Goal: Task Accomplishment & Management: Manage account settings

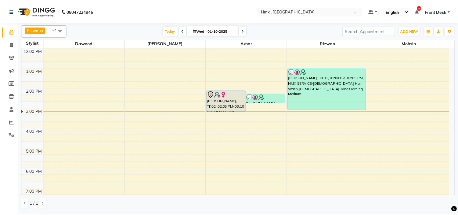
scroll to position [102, 0]
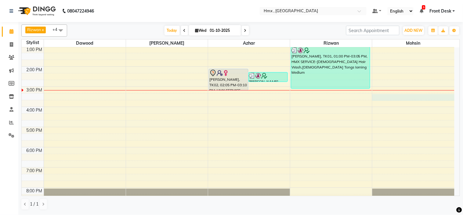
click at [399, 96] on div "8:00 AM 9:00 AM 10:00 AM 11:00 AM 12:00 PM 1:00 PM 2:00 PM 3:00 PM 4:00 PM 5:00…" at bounding box center [238, 87] width 433 height 282
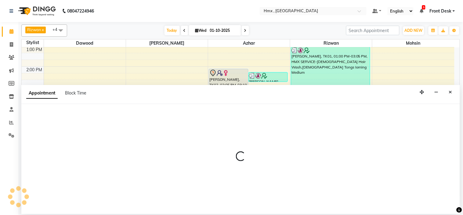
select select "39110"
select select "915"
select select "tentative"
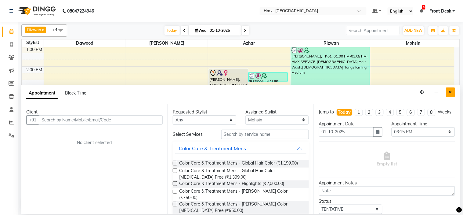
click at [453, 95] on button "Close" at bounding box center [450, 91] width 9 height 9
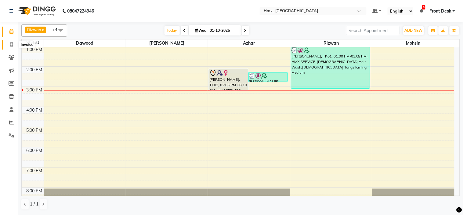
click at [13, 43] on icon at bounding box center [11, 44] width 3 height 5
select select "service"
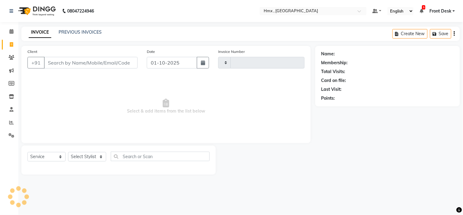
type input "2280"
select select "5711"
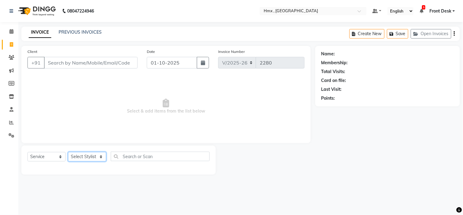
click at [99, 157] on select "Select Stylist [PERSON_NAME] [PERSON_NAME] Front Desk Kaikasha [PERSON_NAME] [P…" at bounding box center [87, 156] width 38 height 9
select select "39110"
click at [68, 152] on select "Select Stylist [PERSON_NAME] [PERSON_NAME] Front Desk Kaikasha [PERSON_NAME] [P…" at bounding box center [87, 156] width 38 height 9
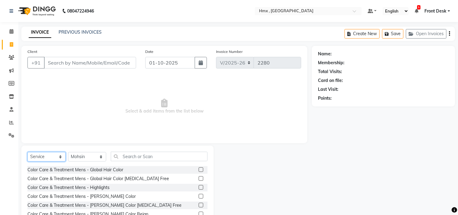
click at [60, 155] on select "Select Service Product Membership Package Voucher Prepaid Gift Card" at bounding box center [46, 156] width 38 height 9
click at [140, 157] on input "text" at bounding box center [159, 155] width 97 height 9
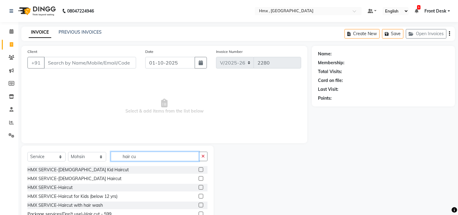
type input "hair cu"
click at [98, 187] on div "HMX SERVICE-Haircut" at bounding box center [117, 187] width 180 height 8
click at [199, 188] on label at bounding box center [201, 187] width 5 height 5
click at [199, 188] on input "checkbox" at bounding box center [201, 187] width 4 height 4
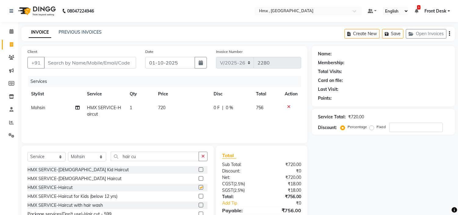
checkbox input "false"
click at [165, 108] on span "720" at bounding box center [161, 107] width 7 height 5
select select "39110"
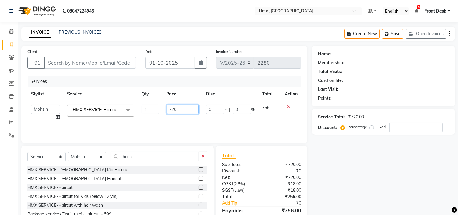
click at [179, 107] on input "720" at bounding box center [183, 108] width 32 height 9
type input "7"
type input "799"
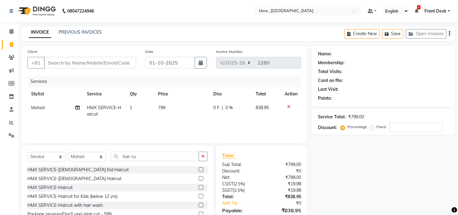
scroll to position [30, 0]
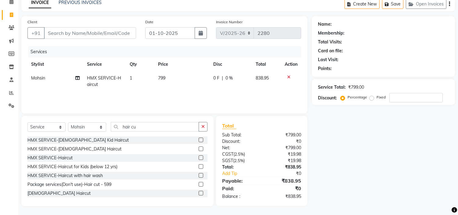
click at [375, 90] on div "Service Total: ₹799.00" at bounding box center [383, 87] width 131 height 6
click at [377, 98] on label "Fixed" at bounding box center [381, 96] width 9 height 5
click at [371, 98] on input "Fixed" at bounding box center [373, 97] width 4 height 4
radio input "true"
click at [348, 98] on label "Percentage" at bounding box center [358, 96] width 20 height 5
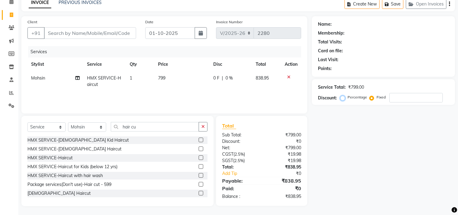
click at [344, 98] on input "Percentage" at bounding box center [344, 97] width 4 height 4
radio input "true"
click at [66, 32] on input "Client" at bounding box center [90, 33] width 92 height 12
type input "9"
type input "0"
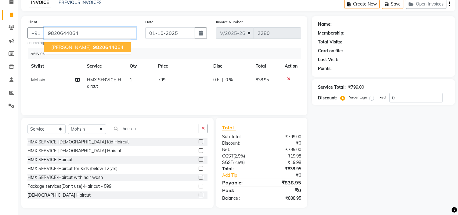
type input "9820644064"
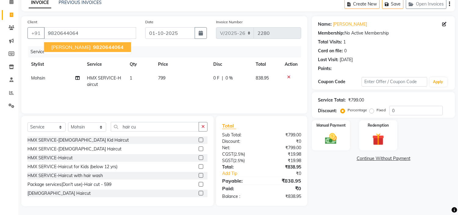
click at [92, 47] on ngb-highlight "9820644064" at bounding box center [108, 47] width 32 height 6
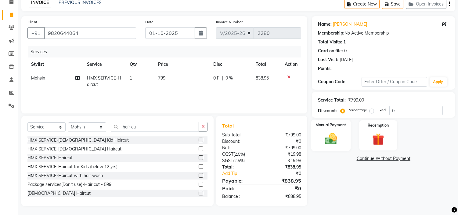
click at [321, 129] on div "Manual Payment" at bounding box center [331, 134] width 40 height 31
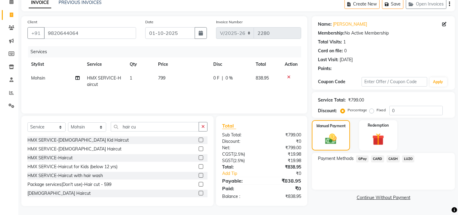
click at [361, 158] on span "GPay" at bounding box center [362, 158] width 13 height 7
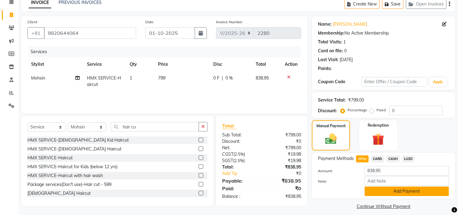
click at [379, 189] on button "Add Payment" at bounding box center [407, 190] width 84 height 9
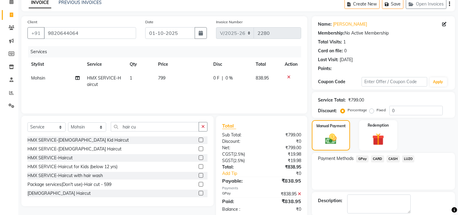
scroll to position [60, 0]
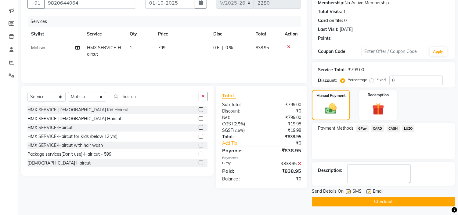
click at [374, 199] on button "Checkout" at bounding box center [383, 201] width 143 height 9
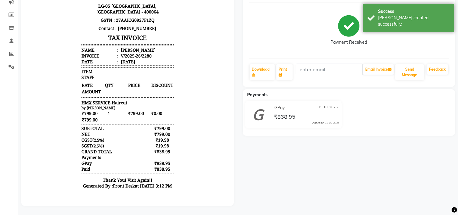
scroll to position [73, 0]
click at [285, 71] on link "Print" at bounding box center [284, 72] width 16 height 16
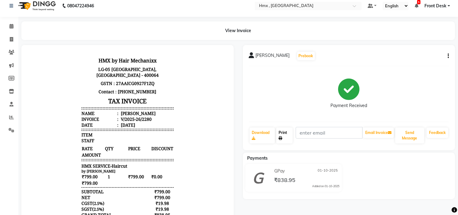
scroll to position [0, 0]
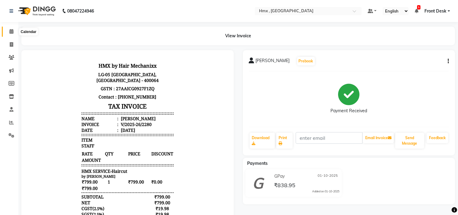
drag, startPoint x: 11, startPoint y: 31, endPoint x: 362, endPoint y: 214, distance: 395.5
click at [11, 31] on icon at bounding box center [11, 31] width 4 height 5
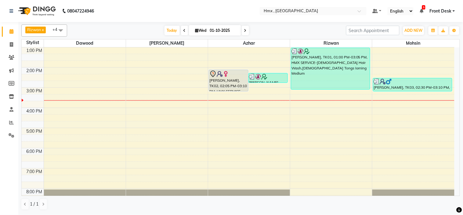
scroll to position [102, 0]
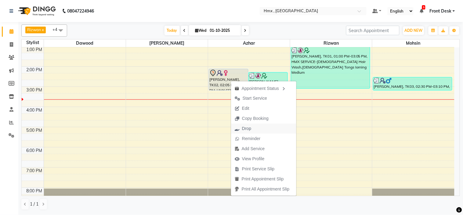
click at [255, 128] on button "Drop" at bounding box center [263, 128] width 65 height 10
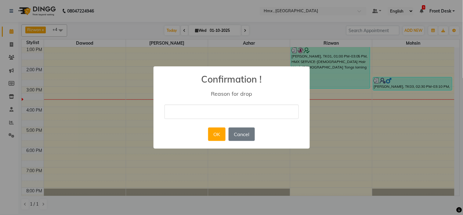
click at [245, 111] on input "text" at bounding box center [232, 111] width 134 height 14
type input "can"
click at [217, 136] on button "OK" at bounding box center [216, 133] width 17 height 13
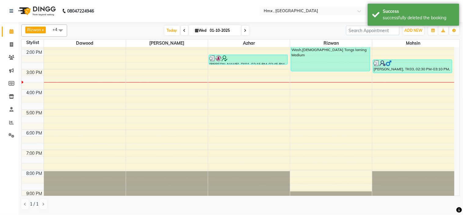
scroll to position [135, 0]
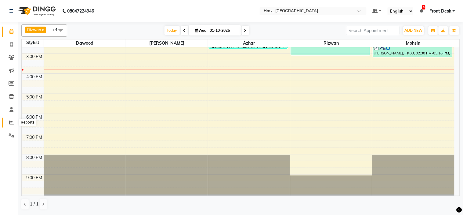
drag, startPoint x: 7, startPoint y: 120, endPoint x: 10, endPoint y: 121, distance: 3.4
click at [7, 120] on span at bounding box center [11, 122] width 11 height 7
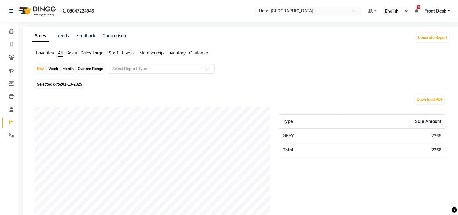
click at [136, 51] on span "Invoice" at bounding box center [129, 52] width 14 height 5
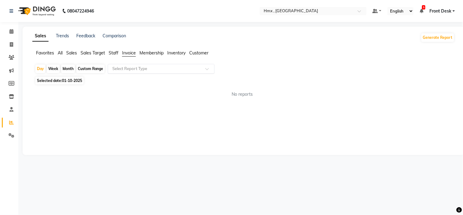
click at [137, 67] on input "text" at bounding box center [155, 69] width 88 height 6
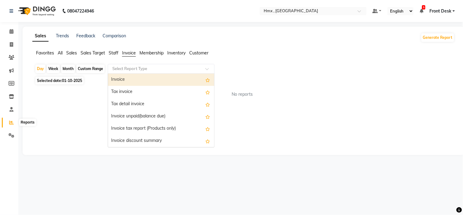
click at [11, 122] on icon at bounding box center [11, 122] width 5 height 5
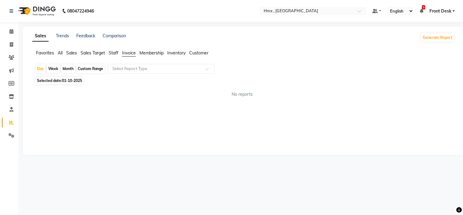
click at [87, 69] on div "Custom Range" at bounding box center [90, 68] width 28 height 9
select select "10"
select select "2025"
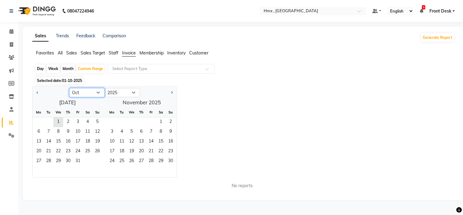
click at [96, 93] on select "Jan Feb Mar Apr May Jun [DATE] Aug Sep Oct Nov Dec" at bounding box center [86, 92] width 35 height 9
click at [69, 88] on select "Jan Feb Mar Apr May Jun [DATE] Aug Sep Oct Nov Dec" at bounding box center [86, 92] width 35 height 9
click at [50, 160] on span "27" at bounding box center [49, 161] width 10 height 10
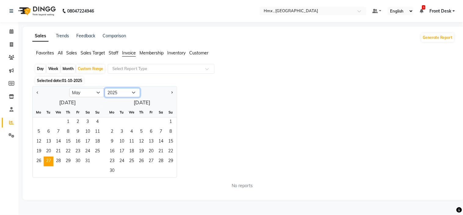
click at [134, 93] on select "2015 2016 2017 2018 2019 2020 2021 2022 2023 2024 2025 2026 2027 2028 2029 2030…" at bounding box center [122, 92] width 35 height 9
click at [172, 90] on button "Next month" at bounding box center [171, 93] width 5 height 10
click at [174, 93] on button "Next month" at bounding box center [171, 93] width 5 height 10
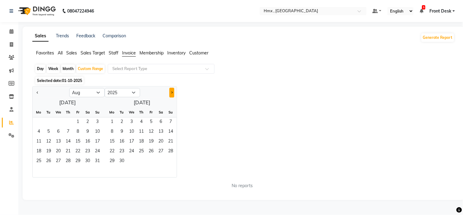
select select "9"
click at [132, 121] on span "1" at bounding box center [132, 122] width 10 height 10
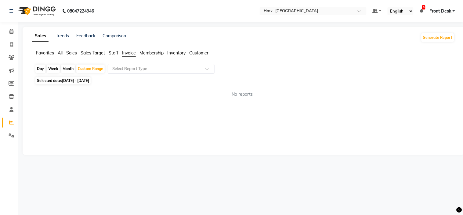
click at [158, 70] on input "text" at bounding box center [155, 69] width 88 height 6
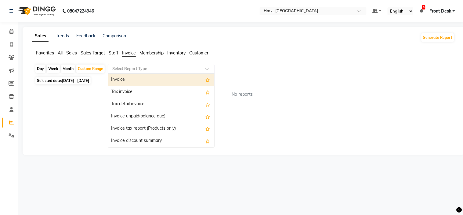
click at [158, 68] on input "text" at bounding box center [155, 69] width 88 height 6
click at [155, 69] on input "text" at bounding box center [155, 69] width 88 height 6
click at [156, 67] on input "text" at bounding box center [155, 69] width 88 height 6
click at [130, 69] on input "text" at bounding box center [155, 69] width 88 height 6
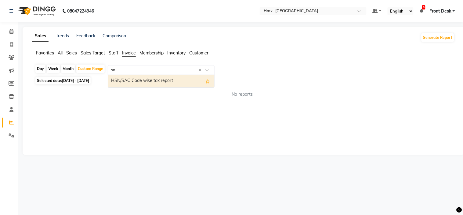
type input "s"
type input "S"
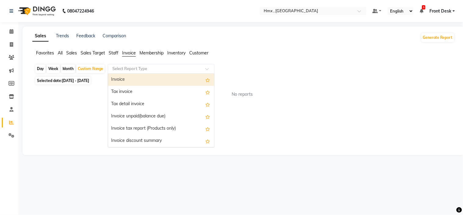
click at [130, 81] on div "Invoice" at bounding box center [161, 80] width 106 height 12
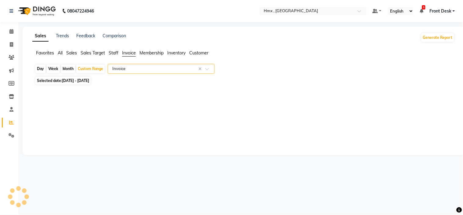
select select "filtered_report"
select select "csv"
click at [155, 67] on input "text" at bounding box center [155, 69] width 88 height 6
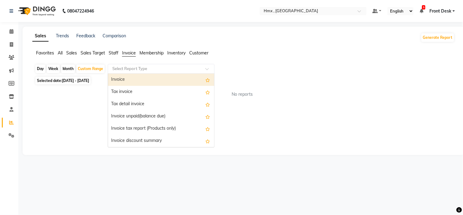
click at [154, 66] on input "text" at bounding box center [155, 69] width 88 height 6
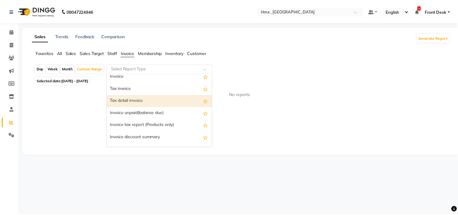
scroll to position [13, 0]
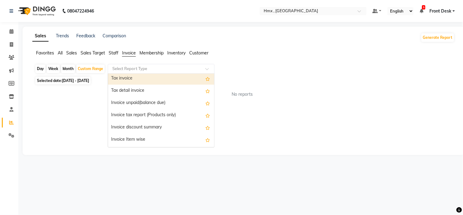
click at [154, 68] on input "text" at bounding box center [155, 69] width 88 height 6
click at [148, 69] on input "text" at bounding box center [155, 69] width 88 height 6
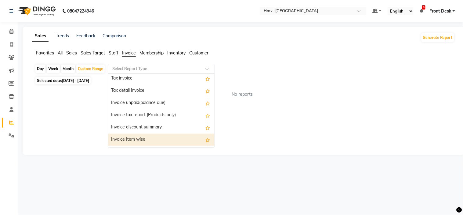
click at [139, 140] on div "Invoice Item wise" at bounding box center [161, 139] width 106 height 12
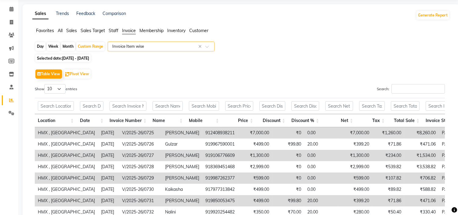
scroll to position [0, 0]
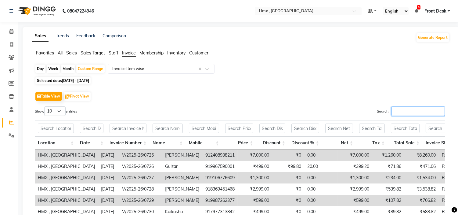
click at [397, 111] on input "Search:" at bounding box center [418, 110] width 53 height 9
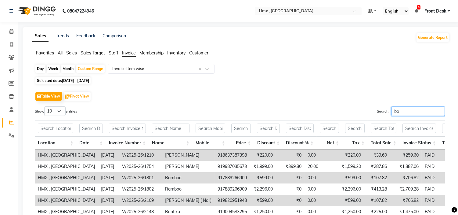
type input "b"
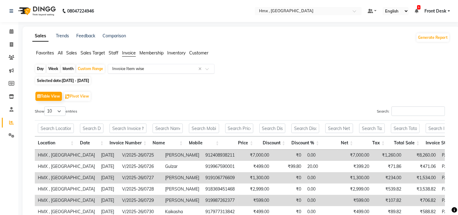
click at [141, 67] on input "text" at bounding box center [155, 69] width 88 height 6
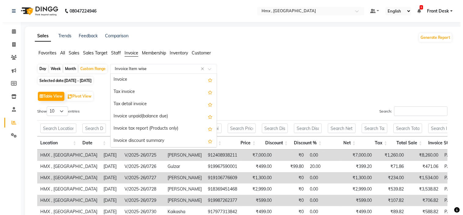
scroll to position [49, 0]
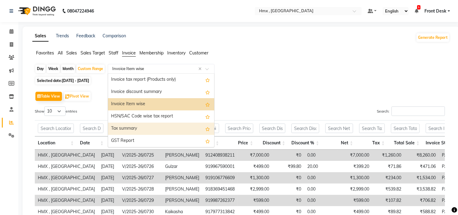
click at [139, 129] on div "Tax summary" at bounding box center [161, 128] width 106 height 12
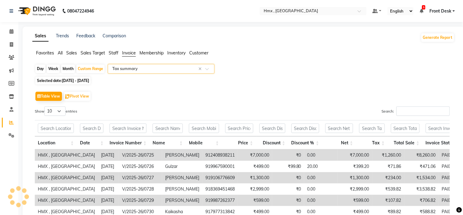
select select "filtered_report"
select select "csv"
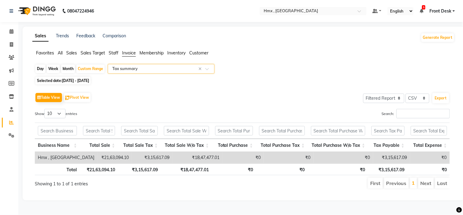
click at [187, 68] on input "text" at bounding box center [155, 69] width 88 height 6
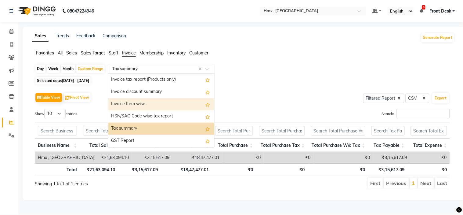
click at [142, 104] on div "Invoice Item wise" at bounding box center [161, 104] width 106 height 12
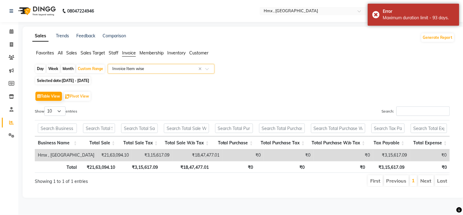
click at [167, 68] on input "text" at bounding box center [155, 69] width 88 height 6
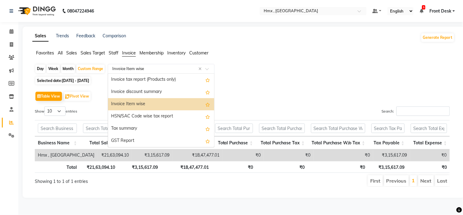
click at [147, 103] on div "Invoice Item wise" at bounding box center [161, 104] width 106 height 12
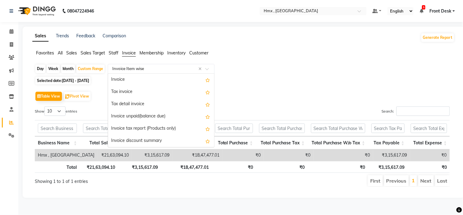
click at [176, 68] on input "text" at bounding box center [155, 69] width 88 height 6
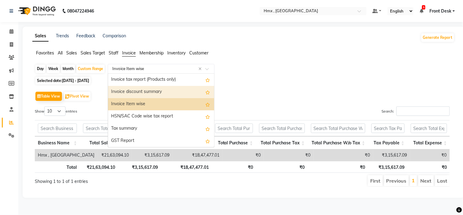
click at [144, 90] on div "Invoice discount summary" at bounding box center [161, 92] width 106 height 12
select select "filtered_report"
select select "csv"
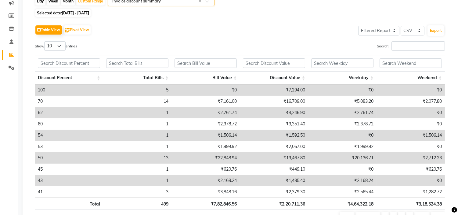
scroll to position [34, 0]
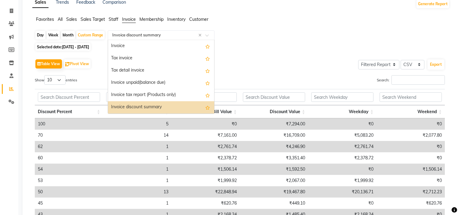
click at [155, 34] on input "text" at bounding box center [155, 35] width 88 height 6
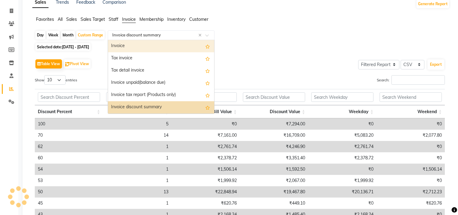
click at [153, 44] on div "Invoice" at bounding box center [161, 46] width 106 height 12
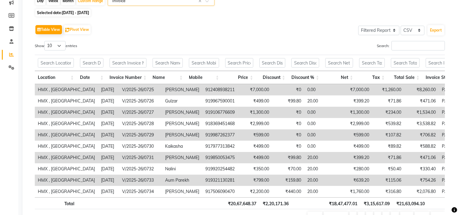
scroll to position [0, 0]
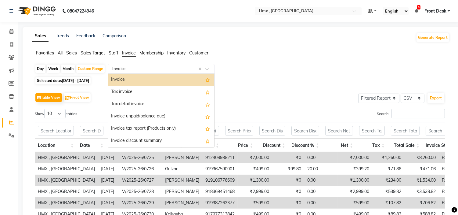
click at [160, 67] on input "text" at bounding box center [155, 69] width 88 height 6
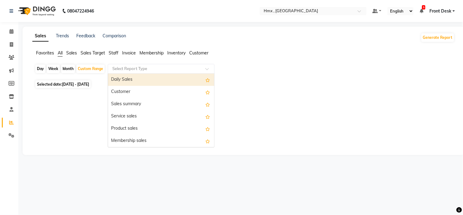
click at [150, 70] on input "text" at bounding box center [155, 69] width 88 height 6
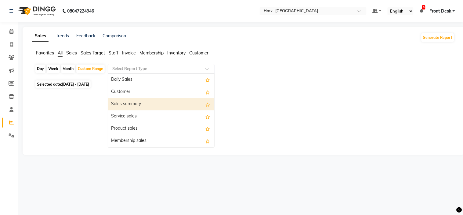
click at [144, 105] on div "Sales summary" at bounding box center [161, 104] width 106 height 12
select select "filtered_report"
select select "csv"
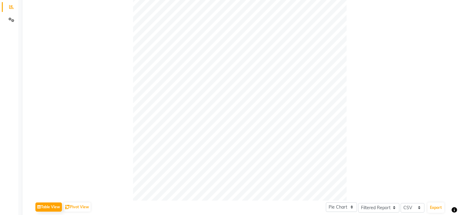
scroll to position [34, 0]
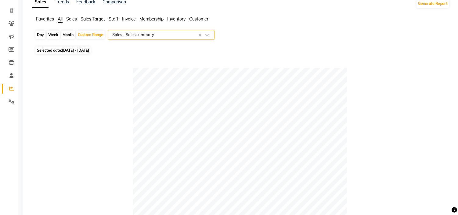
click at [175, 35] on input "text" at bounding box center [155, 35] width 88 height 6
click at [92, 33] on div "Custom Range" at bounding box center [90, 35] width 28 height 9
select select "10"
select select "2025"
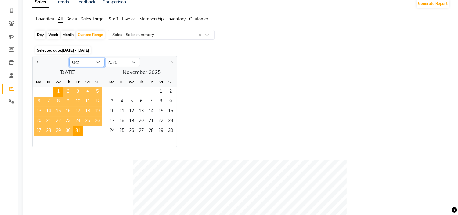
click at [96, 62] on select "Jan Feb Mar Apr May Jun [DATE] Aug Sep Oct Nov Dec" at bounding box center [86, 62] width 35 height 9
click at [69, 58] on select "Jan Feb Mar Apr May Jun [DATE] Aug Sep Oct Nov Dec" at bounding box center [86, 62] width 35 height 9
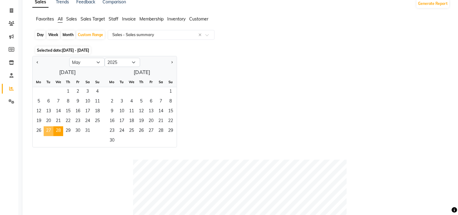
click at [50, 130] on span "27" at bounding box center [49, 131] width 10 height 10
click at [171, 62] on span "Next month" at bounding box center [172, 62] width 2 height 2
click at [171, 61] on span "Next month" at bounding box center [172, 62] width 2 height 2
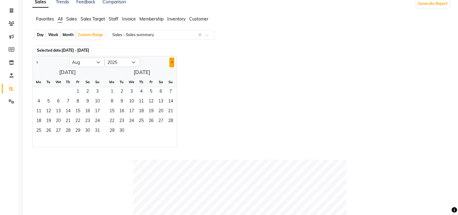
select select "9"
click at [135, 89] on span "1" at bounding box center [132, 92] width 10 height 10
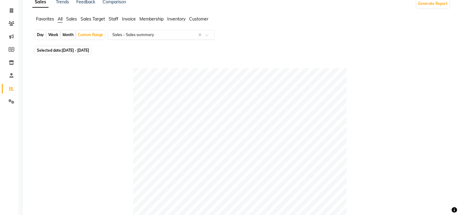
click at [169, 35] on input "text" at bounding box center [155, 35] width 88 height 6
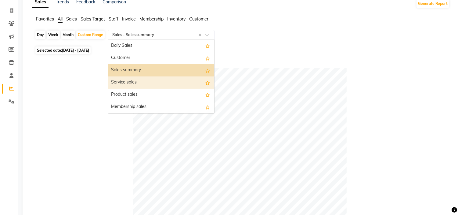
click at [141, 83] on div "Service sales" at bounding box center [161, 82] width 106 height 12
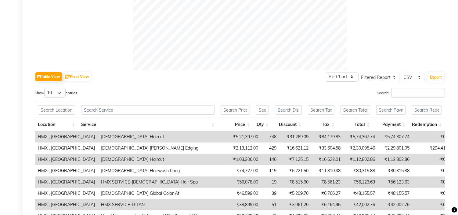
scroll to position [271, 0]
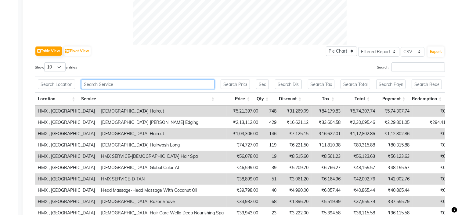
click at [126, 82] on input "text" at bounding box center [147, 83] width 133 height 9
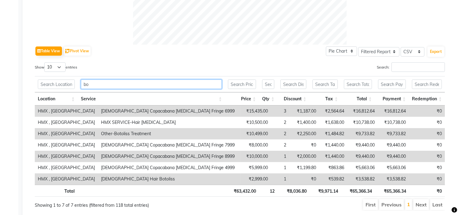
click at [102, 83] on input "bo" at bounding box center [151, 83] width 141 height 9
type input "b"
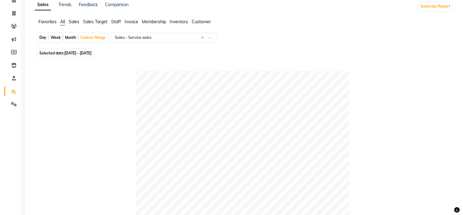
scroll to position [0, 0]
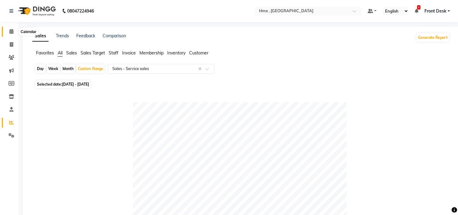
type input "cop"
click at [8, 32] on span at bounding box center [11, 31] width 11 height 7
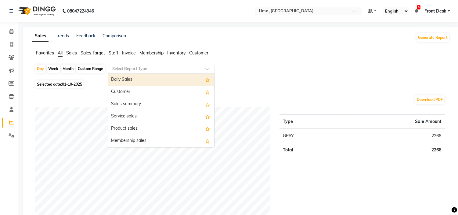
click at [164, 67] on input "text" at bounding box center [155, 69] width 88 height 6
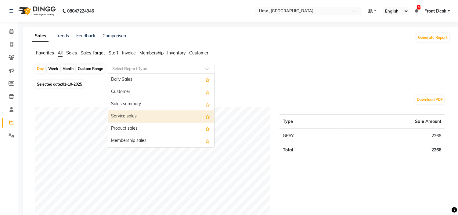
click at [144, 118] on div "Service sales" at bounding box center [161, 116] width 106 height 12
select select "filtered_report"
select select "csv"
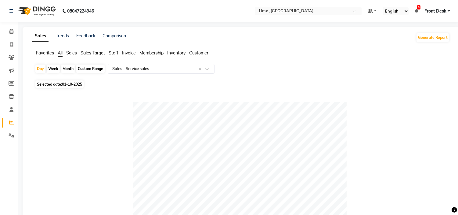
click at [88, 69] on div "Custom Range" at bounding box center [90, 68] width 28 height 9
select select "10"
select select "2025"
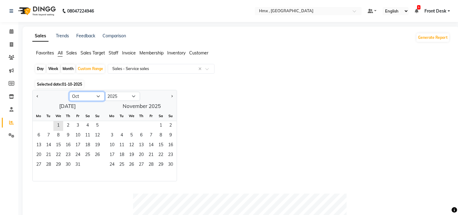
click at [99, 95] on select "Jan Feb Mar Apr May Jun [DATE] Aug Sep Oct Nov Dec" at bounding box center [86, 96] width 35 height 9
click at [69, 92] on select "Jan Feb Mar Apr May Jun [DATE] Aug Sep Oct Nov Dec" at bounding box center [86, 96] width 35 height 9
click at [49, 164] on span "27" at bounding box center [49, 165] width 10 height 10
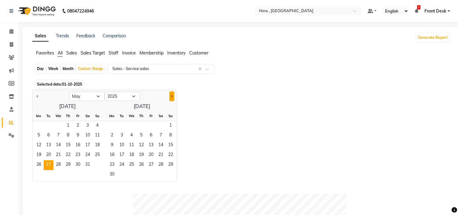
click at [173, 96] on button "Next month" at bounding box center [171, 96] width 5 height 10
select select "8"
click at [125, 161] on span "30" at bounding box center [122, 165] width 10 height 10
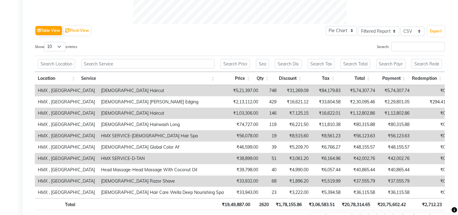
scroll to position [326, 0]
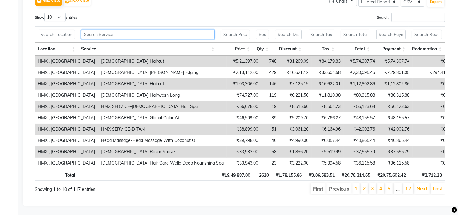
click at [179, 30] on input "text" at bounding box center [147, 34] width 133 height 9
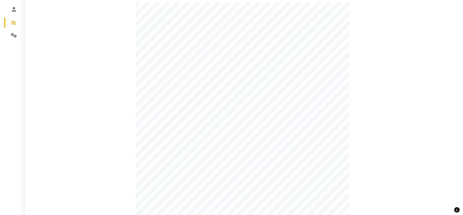
scroll to position [0, 0]
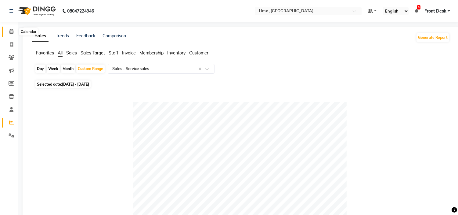
type input "cop"
click at [11, 29] on icon at bounding box center [11, 31] width 4 height 5
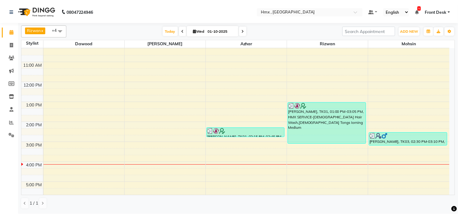
scroll to position [135, 0]
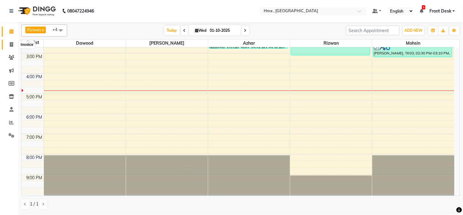
click at [11, 44] on icon at bounding box center [11, 44] width 3 height 5
select select "service"
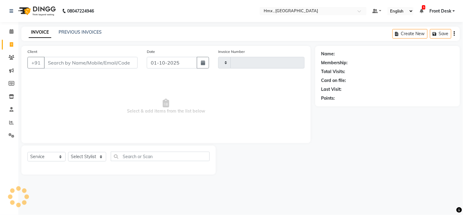
type input "2281"
select select "5711"
click at [93, 62] on input "Client" at bounding box center [91, 63] width 94 height 12
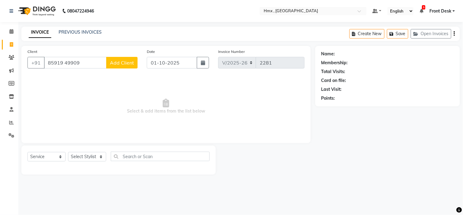
type input "85919 49909"
click at [54, 159] on select "Select Service Product Membership Package Voucher Prepaid Gift Card" at bounding box center [46, 156] width 38 height 9
select select "product"
click at [27, 152] on select "Select Service Product Membership Package Voucher Prepaid Gift Card" at bounding box center [46, 156] width 38 height 9
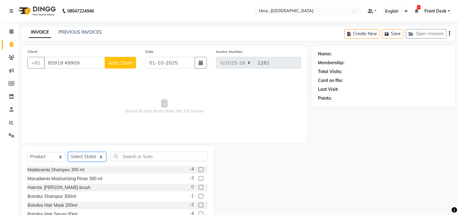
click at [99, 157] on select "Select Stylist [PERSON_NAME] [PERSON_NAME] Front Desk Kaikasha [PERSON_NAME] [P…" at bounding box center [87, 156] width 38 height 9
select select "76837"
click at [68, 152] on select "Select Stylist [PERSON_NAME] [PERSON_NAME] Front Desk Kaikasha [PERSON_NAME] [P…" at bounding box center [87, 156] width 38 height 9
click at [142, 154] on input "text" at bounding box center [159, 155] width 97 height 9
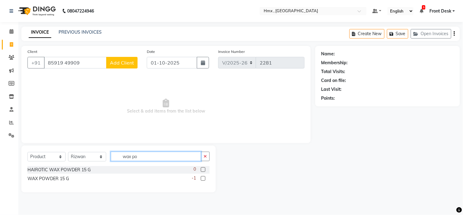
type input "wax po"
click at [202, 178] on label at bounding box center [203, 178] width 5 height 5
click at [202, 178] on input "checkbox" at bounding box center [203, 178] width 4 height 4
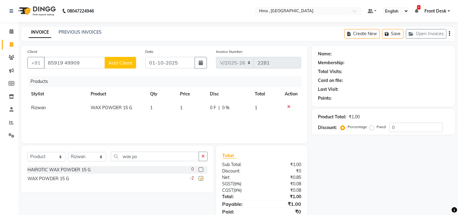
checkbox input "false"
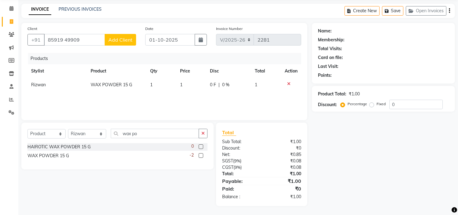
click at [202, 145] on label at bounding box center [201, 146] width 5 height 5
click at [202, 145] on input "checkbox" at bounding box center [201, 147] width 4 height 4
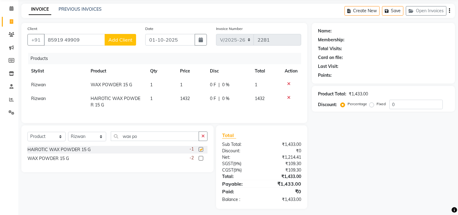
checkbox input "false"
click at [287, 83] on icon at bounding box center [288, 84] width 3 height 4
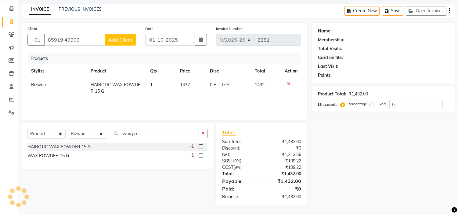
click at [190, 86] on td "1432" at bounding box center [191, 88] width 30 height 20
select select "76837"
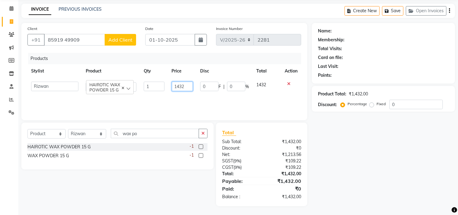
click at [187, 86] on input "1432" at bounding box center [182, 86] width 21 height 9
type input "1"
type input "1975"
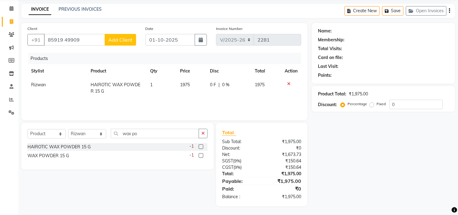
click at [234, 84] on div "0 F | 0 %" at bounding box center [229, 85] width 38 height 6
select select "76837"
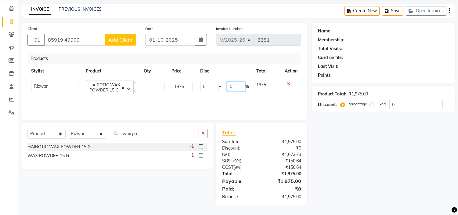
click at [240, 87] on input "0" at bounding box center [236, 86] width 18 height 9
type input "70"
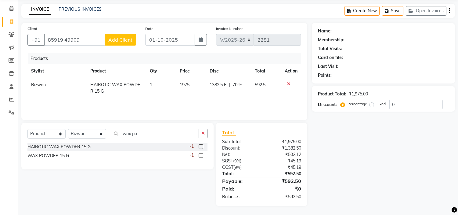
click at [263, 103] on div "Products Stylist Product Qty Price Disc Total Action Rizwan HAIROTIC WAX POWDER…" at bounding box center [164, 83] width 274 height 61
click at [92, 37] on input "85919 49909" at bounding box center [74, 40] width 61 height 12
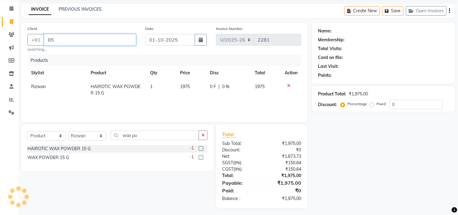
type input "8"
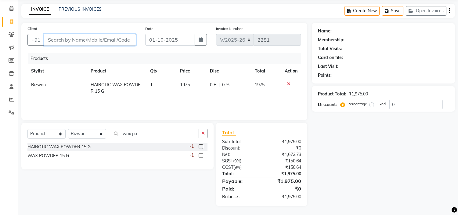
click at [88, 39] on input "Client" at bounding box center [90, 40] width 92 height 12
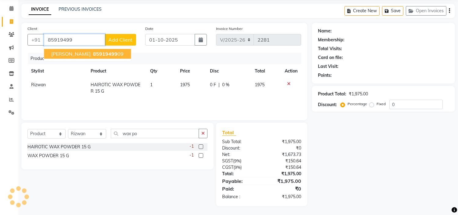
click at [76, 57] on button "Roshan Singh 85919499 09" at bounding box center [87, 54] width 87 height 10
type input "8591949909"
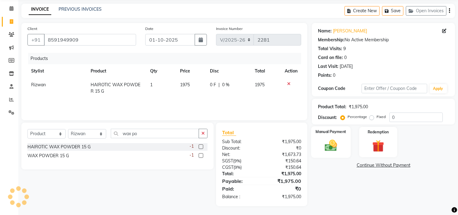
click at [327, 145] on img at bounding box center [331, 145] width 20 height 14
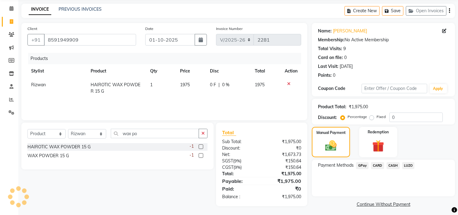
click at [225, 85] on span "0 %" at bounding box center [225, 85] width 7 height 6
select select "76837"
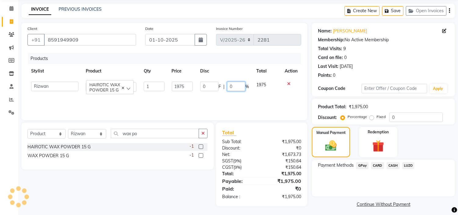
click at [239, 86] on input "0" at bounding box center [236, 86] width 18 height 9
type input "70"
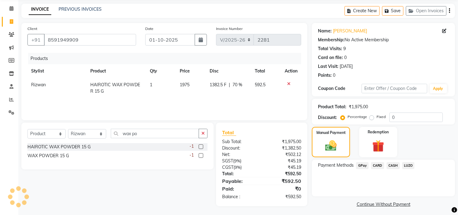
click at [260, 99] on div "Products Stylist Product Qty Price Disc Total Action Rizwan HAIROTIC WAX POWDER…" at bounding box center [164, 83] width 274 height 61
click at [361, 165] on span "GPay" at bounding box center [362, 165] width 13 height 7
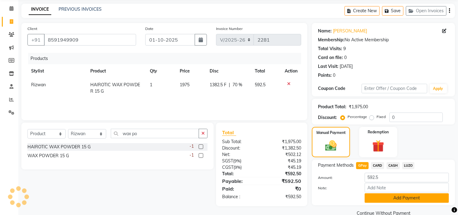
click at [416, 196] on button "Add Payment" at bounding box center [407, 197] width 84 height 9
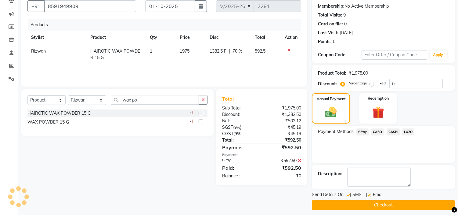
scroll to position [60, 0]
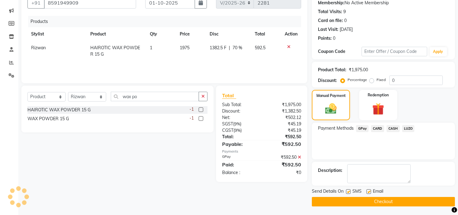
click at [400, 202] on button "Checkout" at bounding box center [383, 201] width 143 height 9
click at [384, 201] on button "Checkout" at bounding box center [383, 201] width 143 height 9
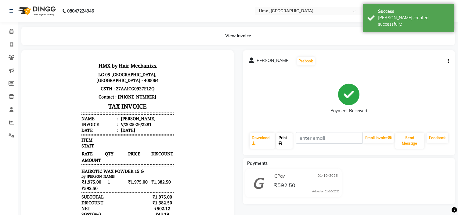
click at [285, 143] on link "Print" at bounding box center [284, 140] width 16 height 16
click at [281, 138] on link "Print" at bounding box center [284, 140] width 16 height 16
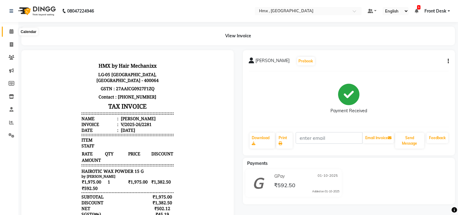
click at [9, 29] on span at bounding box center [11, 31] width 11 height 7
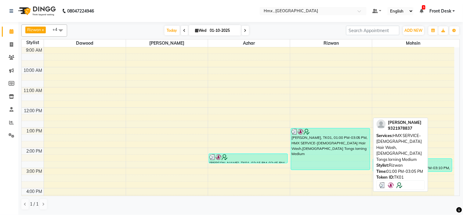
scroll to position [135, 0]
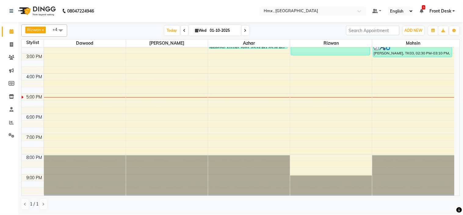
click at [332, 102] on div "8:00 AM 9:00 AM 10:00 AM 11:00 AM 12:00 PM 1:00 PM 2:00 PM 3:00 PM 4:00 PM 5:00…" at bounding box center [238, 53] width 433 height 282
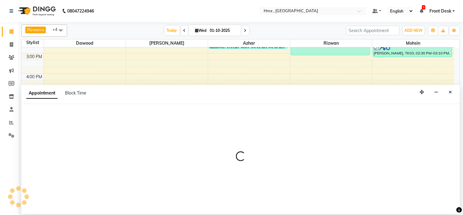
select select "76837"
select select "1035"
select select "tentative"
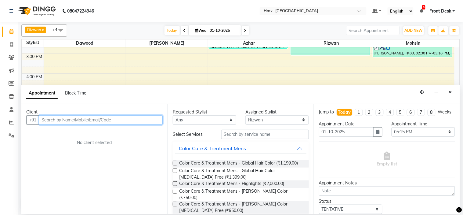
drag, startPoint x: 83, startPoint y: 122, endPoint x: 84, endPoint y: 113, distance: 9.5
click at [84, 118] on input "text" at bounding box center [101, 119] width 124 height 9
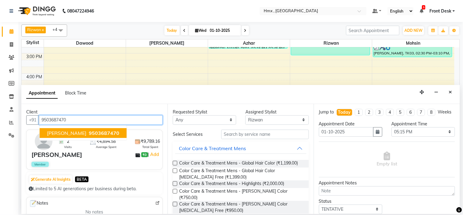
drag, startPoint x: 78, startPoint y: 132, endPoint x: 84, endPoint y: 132, distance: 5.8
click at [89, 133] on span "9503687470" at bounding box center [104, 133] width 31 height 6
type input "9503687470"
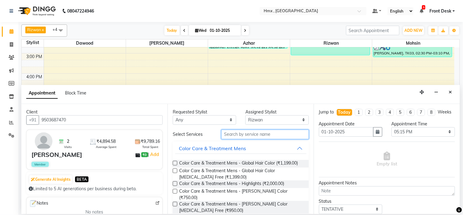
click at [265, 136] on input "text" at bounding box center [265, 133] width 88 height 9
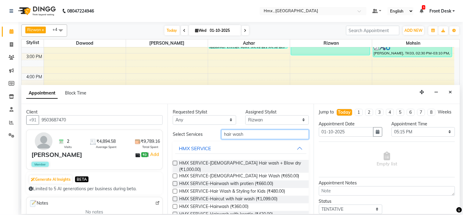
type input "hair wash"
click at [176, 173] on label at bounding box center [175, 175] width 5 height 5
click at [176, 174] on input "checkbox" at bounding box center [175, 176] width 4 height 4
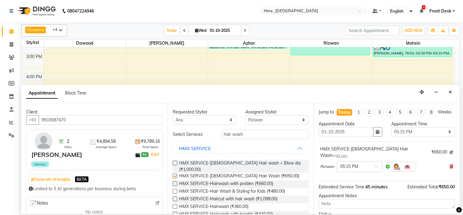
checkbox input "false"
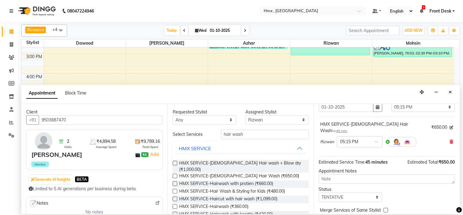
scroll to position [51, 0]
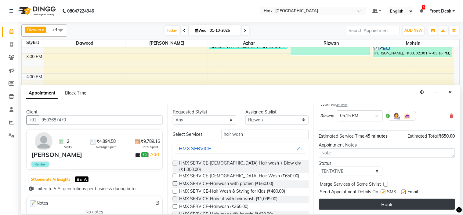
click at [406, 201] on button "Book" at bounding box center [387, 203] width 136 height 11
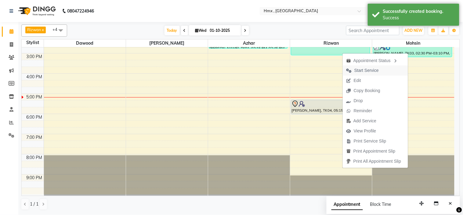
click at [376, 71] on span "Start Service" at bounding box center [366, 70] width 24 height 6
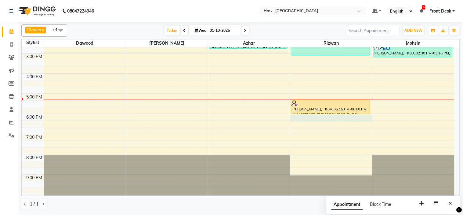
click at [312, 128] on div "8:00 AM 9:00 AM 10:00 AM 11:00 AM 12:00 PM 1:00 PM 2:00 PM 3:00 PM 4:00 PM 5:00…" at bounding box center [238, 53] width 433 height 282
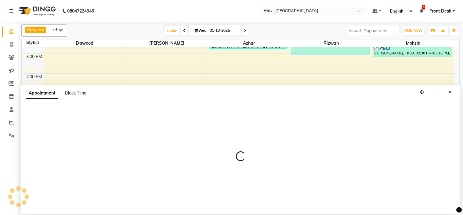
select select "76837"
select select "tentative"
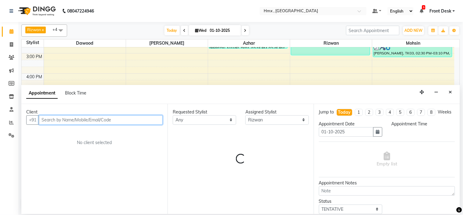
select select "1080"
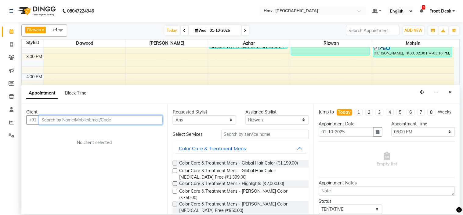
click at [124, 120] on input "text" at bounding box center [101, 119] width 124 height 9
type input "9987756587"
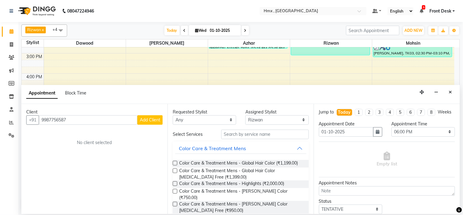
click at [157, 117] on span "Add Client" at bounding box center [150, 119] width 20 height 5
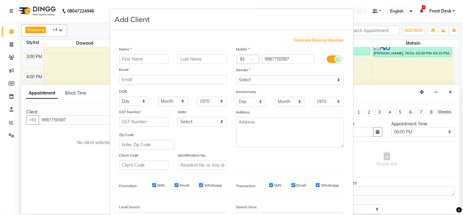
click at [158, 53] on div "Name" at bounding box center [173, 50] width 117 height 9
click at [160, 60] on input "text" at bounding box center [143, 58] width 49 height 9
type input "Pratima"
click at [303, 77] on select "Select Male Female Other Prefer Not To Say" at bounding box center [290, 79] width 108 height 9
select select "female"
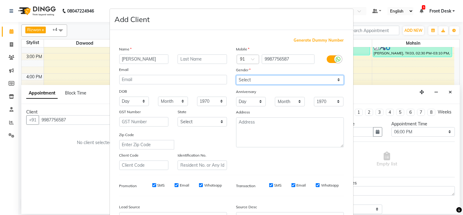
click at [236, 75] on select "Select Male Female Other Prefer Not To Say" at bounding box center [290, 79] width 108 height 9
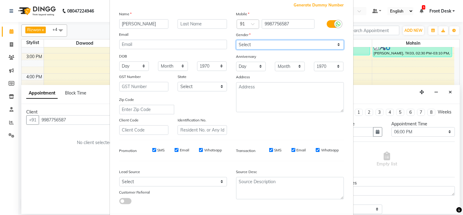
scroll to position [67, 0]
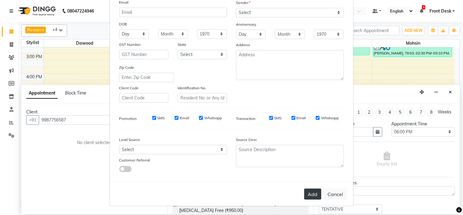
click at [312, 193] on button "Add" at bounding box center [312, 193] width 17 height 11
select select
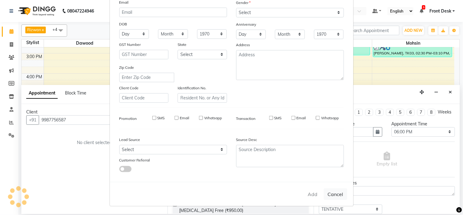
select select
checkbox input "false"
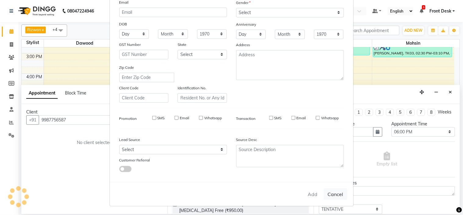
checkbox input "false"
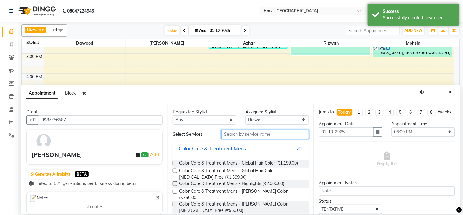
drag, startPoint x: 246, startPoint y: 133, endPoint x: 247, endPoint y: 136, distance: 3.4
click at [247, 133] on input "text" at bounding box center [265, 133] width 88 height 9
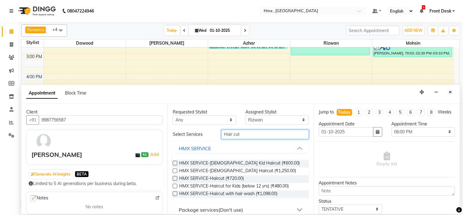
type input "Hair cut"
click at [175, 170] on label at bounding box center [175, 170] width 5 height 5
click at [175, 170] on input "checkbox" at bounding box center [175, 171] width 4 height 4
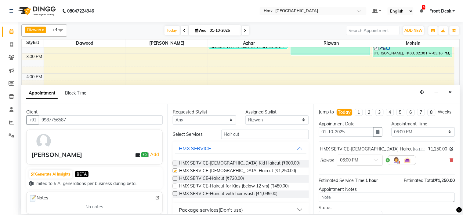
checkbox input "false"
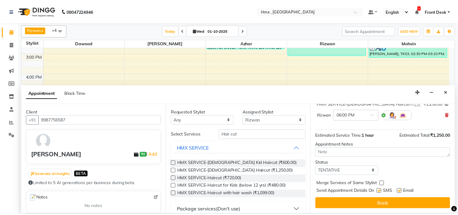
scroll to position [51, 0]
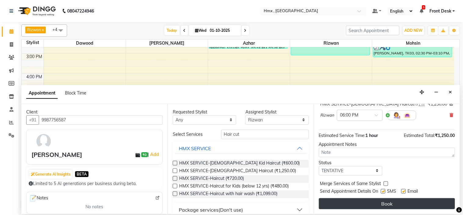
click at [380, 202] on button "Book" at bounding box center [387, 203] width 136 height 11
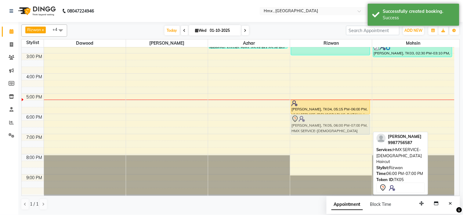
drag, startPoint x: 321, startPoint y: 115, endPoint x: 325, endPoint y: 115, distance: 4.0
drag, startPoint x: 328, startPoint y: 118, endPoint x: 330, endPoint y: 127, distance: 9.5
click at [331, 119] on div "Atish, TK01, 01:00 PM-03:05 PM, HMX SERVICE-Female Hair Wash,Female Tongs Iorni…" at bounding box center [331, 53] width 82 height 282
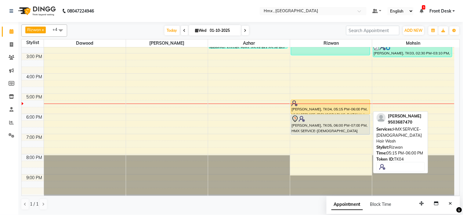
click at [349, 107] on div "Sydel Dias, TK04, 05:15 PM-06:00 PM, HMX SERVICE-Female Hair Wash" at bounding box center [330, 107] width 78 height 14
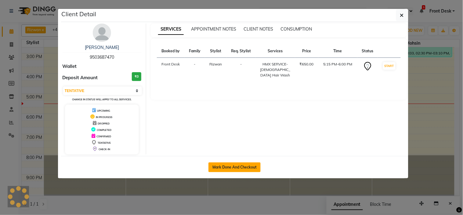
select select "1"
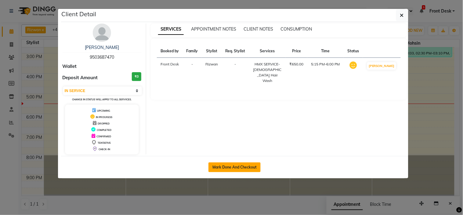
click at [255, 166] on button "Mark Done And Checkout" at bounding box center [235, 167] width 52 height 10
select select "service"
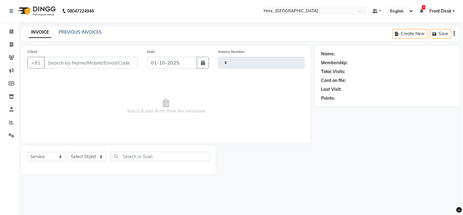
type input "2282"
select select "5711"
type input "9503687470"
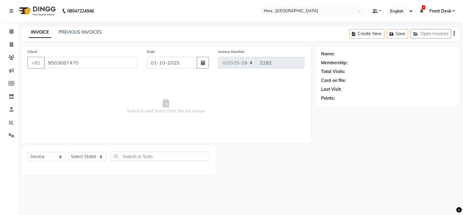
select select "76837"
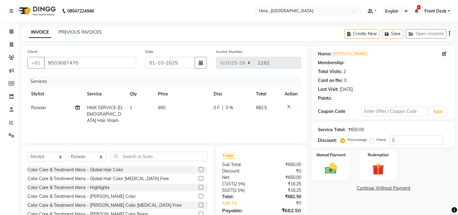
select select "1: Object"
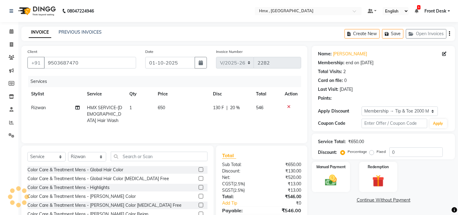
type input "20"
click at [163, 108] on span "650" at bounding box center [161, 107] width 7 height 5
select select "76837"
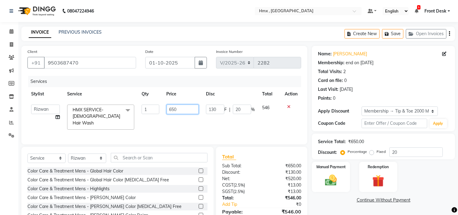
click at [184, 107] on input "650" at bounding box center [183, 108] width 32 height 9
type input "6"
type input "550"
click at [223, 122] on div "Services Stylist Service Qty Price Disc Total Action Aakash Azhar Bilal Dawood …" at bounding box center [164, 107] width 274 height 62
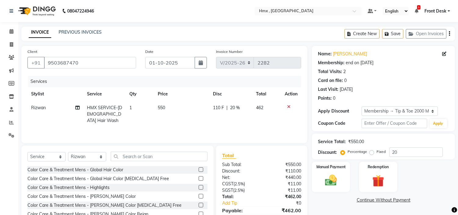
click at [236, 107] on span "20 %" at bounding box center [235, 107] width 10 height 6
select select "76837"
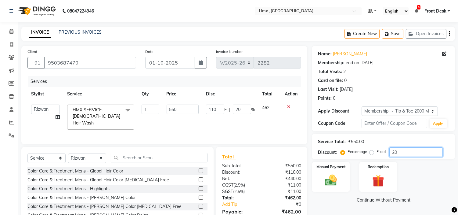
click at [410, 149] on input "20" at bounding box center [416, 151] width 53 height 9
type input "2"
type input "11"
type input "2"
type input "0"
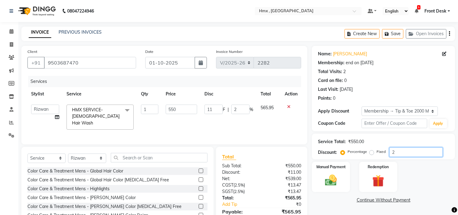
type input "0"
click at [275, 120] on td "577.5" at bounding box center [269, 117] width 23 height 32
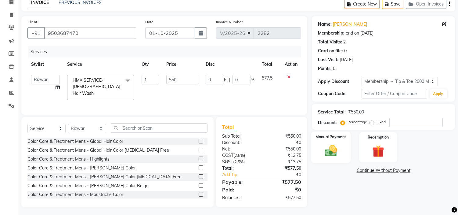
click at [330, 153] on img at bounding box center [331, 150] width 20 height 14
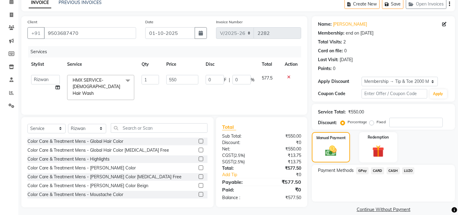
click at [362, 169] on span "GPay" at bounding box center [362, 170] width 13 height 7
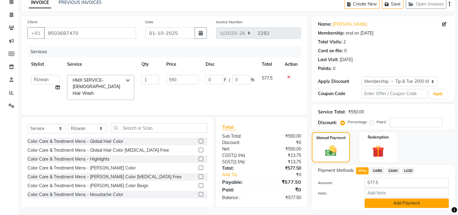
click at [425, 201] on button "Add Payment" at bounding box center [407, 202] width 84 height 9
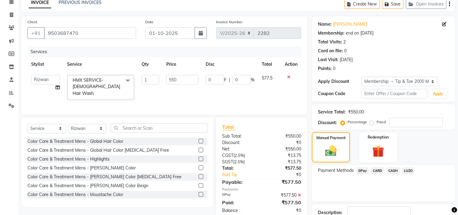
click at [361, 170] on span "GPay" at bounding box center [362, 170] width 13 height 7
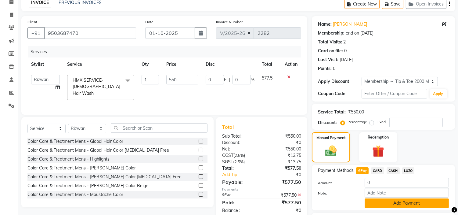
click at [420, 205] on button "Add Payment" at bounding box center [407, 202] width 84 height 9
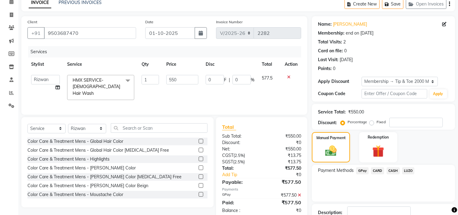
scroll to position [72, 0]
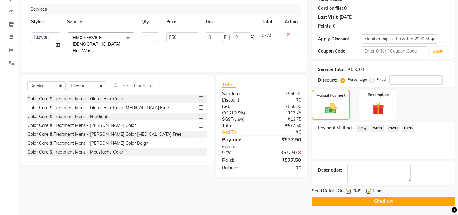
click at [402, 199] on button "Checkout" at bounding box center [383, 200] width 143 height 9
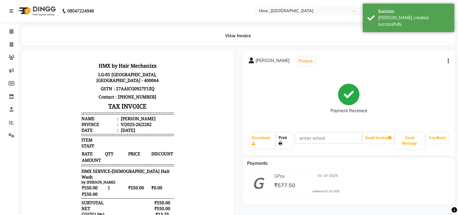
click at [284, 145] on link "Print" at bounding box center [284, 140] width 16 height 16
click at [10, 32] on icon at bounding box center [11, 31] width 4 height 5
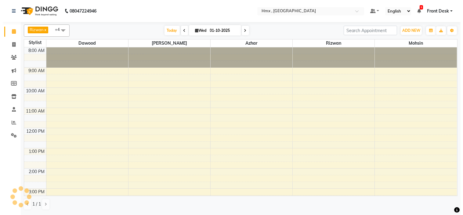
scroll to position [123, 0]
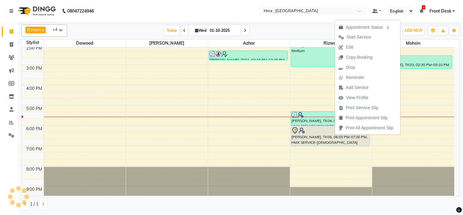
click at [244, 4] on nav "08047224946 Select Location × Hmx , Malad West Default Panel My Panel English E…" at bounding box center [231, 11] width 463 height 22
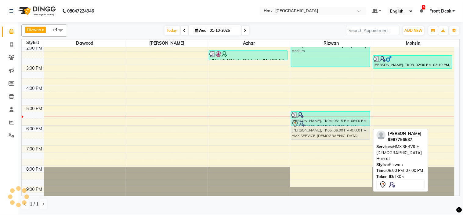
drag, startPoint x: 340, startPoint y: 129, endPoint x: 344, endPoint y: 120, distance: 10.3
click at [344, 120] on div "Atish, TK01, 01:00 PM-03:05 PM, HMX SERVICE-Female Hair Wash,Female Tongs Iorni…" at bounding box center [331, 65] width 82 height 282
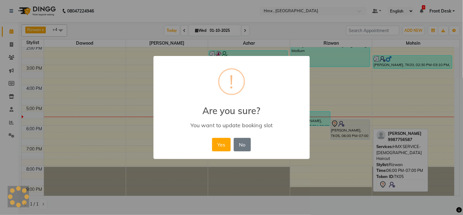
click at [217, 143] on button "Yes" at bounding box center [221, 144] width 19 height 13
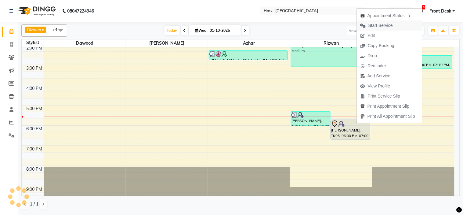
click at [379, 24] on span "Start Service" at bounding box center [380, 25] width 24 height 6
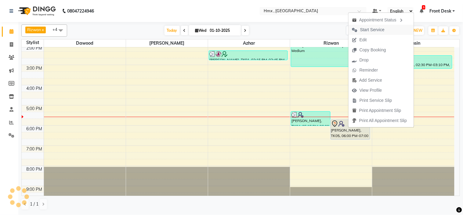
click at [377, 29] on span "Start Service" at bounding box center [372, 30] width 24 height 6
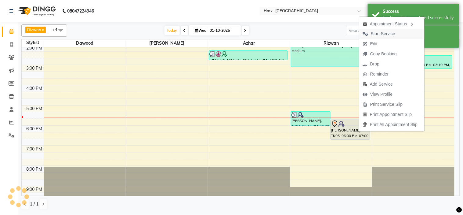
click at [381, 34] on span "Start Service" at bounding box center [383, 34] width 24 height 6
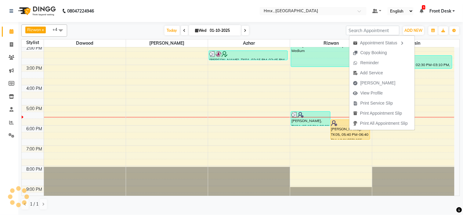
click at [229, 15] on nav "08047224946 Select Location × Hmx , Malad West Default Panel My Panel English E…" at bounding box center [231, 11] width 463 height 22
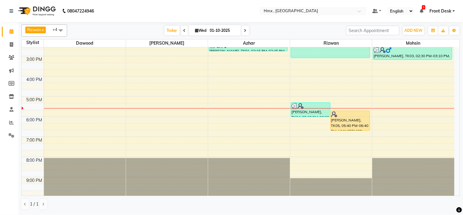
scroll to position [135, 0]
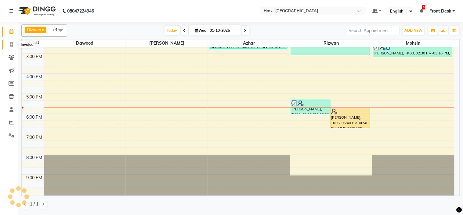
click at [9, 44] on span at bounding box center [11, 44] width 11 height 7
select select "service"
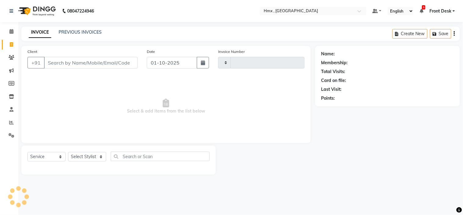
type input "2283"
select select "5711"
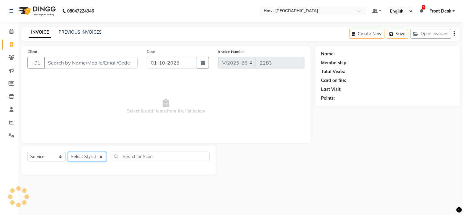
click at [96, 158] on select "Select Stylist" at bounding box center [87, 156] width 38 height 9
click at [96, 156] on select "Select Stylist [PERSON_NAME] [PERSON_NAME] Front Desk Kaikasha [PERSON_NAME] [P…" at bounding box center [87, 156] width 38 height 9
click at [9, 29] on icon at bounding box center [11, 31] width 4 height 5
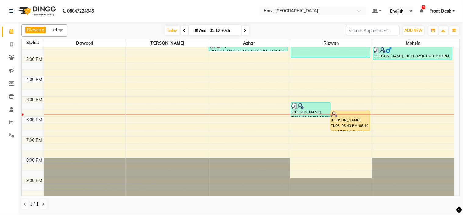
scroll to position [135, 0]
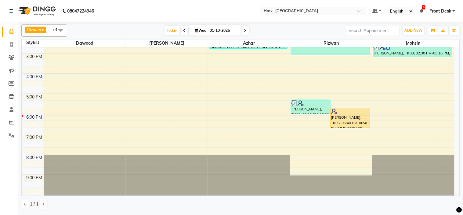
click at [387, 125] on div "8:00 AM 9:00 AM 10:00 AM 11:00 AM 12:00 PM 1:00 PM 2:00 PM 3:00 PM 4:00 PM 5:00…" at bounding box center [238, 53] width 433 height 282
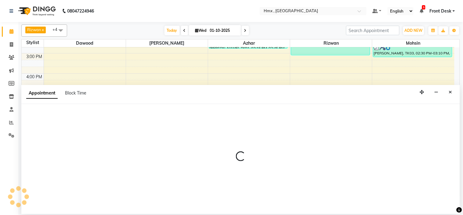
select select "39110"
select select "1095"
select select "tentative"
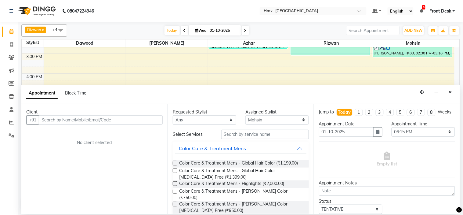
click at [89, 122] on input "text" at bounding box center [101, 119] width 124 height 9
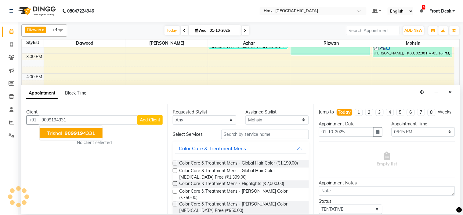
click at [86, 130] on span "9099194331" at bounding box center [80, 133] width 31 height 6
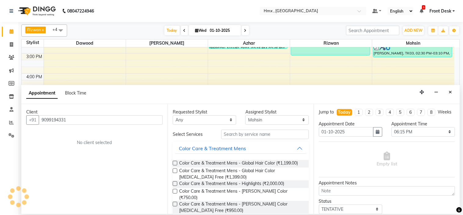
type input "9099194331"
click at [260, 137] on input "text" at bounding box center [265, 133] width 88 height 9
click at [206, 122] on select "Any Azhar Bilal Dawood Mohsin Rizwan Sarita Sohel Soniya Suman swapnali Uzair Y…" at bounding box center [205, 119] width 64 height 9
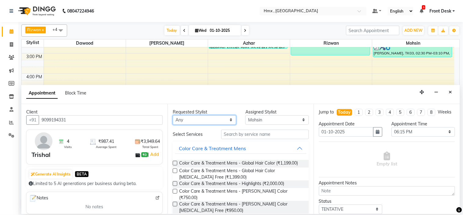
select select "39110"
click at [173, 115] on select "Any Azhar Bilal Dawood Mohsin Rizwan Sarita Sohel Soniya Suman swapnali Uzair Y…" at bounding box center [205, 119] width 64 height 9
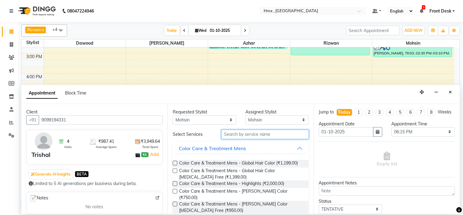
click at [250, 131] on input "text" at bounding box center [265, 133] width 88 height 9
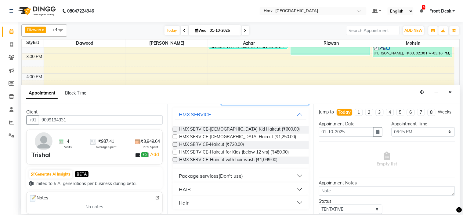
scroll to position [34, 0]
type input "hair cut"
click at [204, 191] on button "HAIR" at bounding box center [240, 188] width 131 height 11
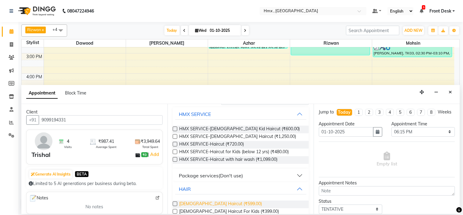
drag, startPoint x: 174, startPoint y: 202, endPoint x: 180, endPoint y: 206, distance: 7.0
click at [174, 202] on label at bounding box center [175, 203] width 5 height 5
click at [174, 202] on input "checkbox" at bounding box center [175, 204] width 4 height 4
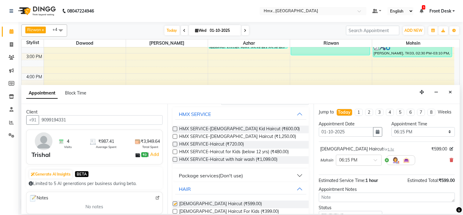
checkbox input "false"
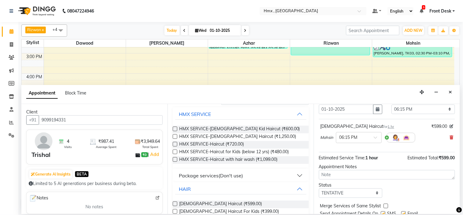
scroll to position [51, 0]
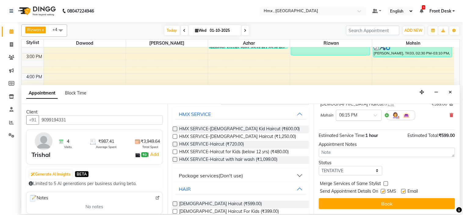
click at [376, 114] on span at bounding box center [378, 117] width 8 height 6
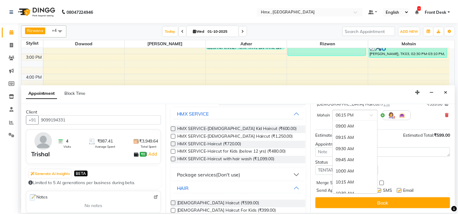
scroll to position [419, 0]
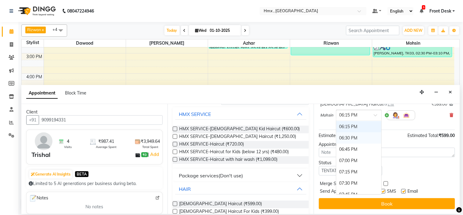
click at [358, 139] on div "06:30 PM" at bounding box center [358, 137] width 45 height 11
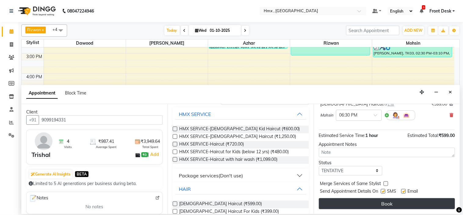
click at [396, 203] on button "Book" at bounding box center [387, 203] width 136 height 11
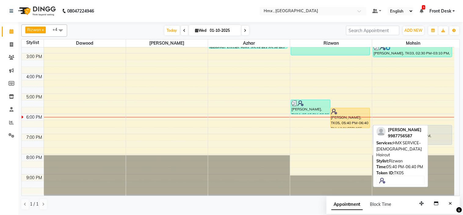
click at [361, 122] on div "Pratima, TK05, 05:40 PM-06:40 PM, HMX SERVICE-Female Haircut" at bounding box center [350, 118] width 39 height 20
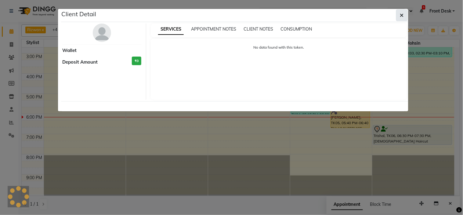
click at [403, 13] on icon "button" at bounding box center [402, 15] width 4 height 5
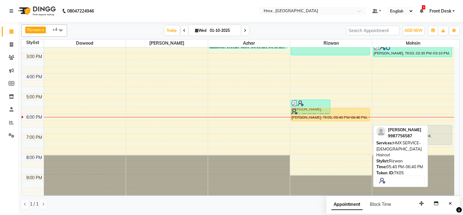
drag, startPoint x: 350, startPoint y: 127, endPoint x: 353, endPoint y: 118, distance: 9.7
click at [353, 118] on div "Sydel Dias, TK04, 05:15 PM-06:00 PM, HMX SERVICE-Female Hair Wash Pratima, TK05…" at bounding box center [331, 53] width 82 height 282
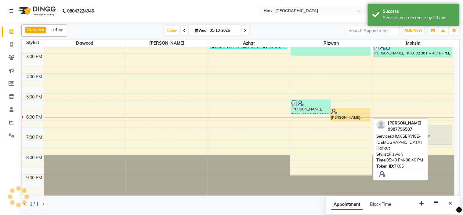
click at [359, 111] on div at bounding box center [350, 111] width 38 height 6
select select "1"
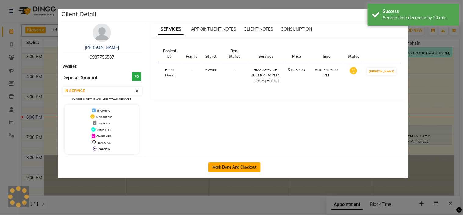
click at [238, 166] on button "Mark Done And Checkout" at bounding box center [235, 167] width 52 height 10
select select "service"
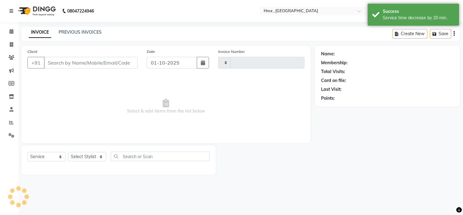
type input "2283"
select select "5711"
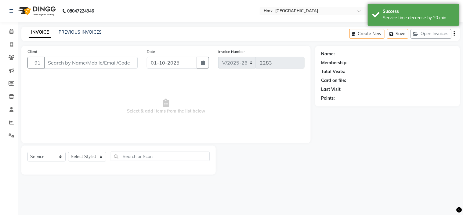
type input "9987756587"
select select "76837"
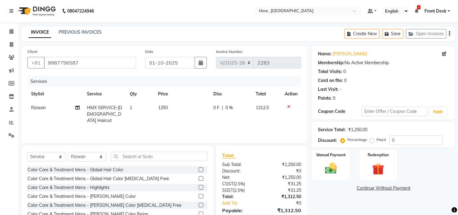
click at [167, 106] on span "1250" at bounding box center [163, 107] width 10 height 5
select select "76837"
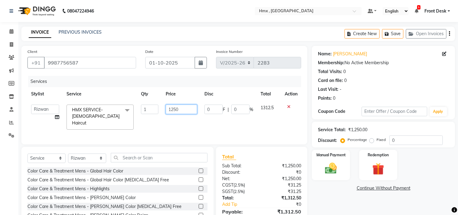
click at [184, 110] on input "1250" at bounding box center [181, 108] width 31 height 9
type input "1"
type input "799"
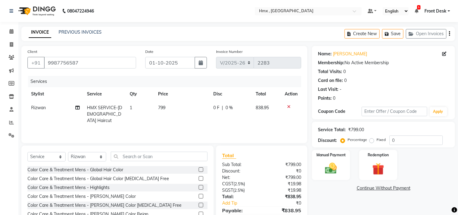
click at [201, 122] on div "Services Stylist Service Qty Price Disc Total Action Rizwan HMX SERVICE-Female …" at bounding box center [164, 106] width 274 height 61
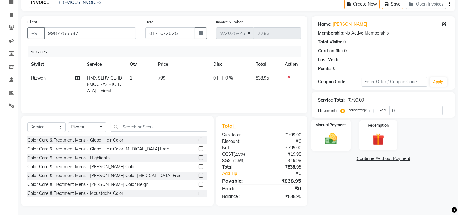
click at [333, 139] on img at bounding box center [331, 139] width 20 height 14
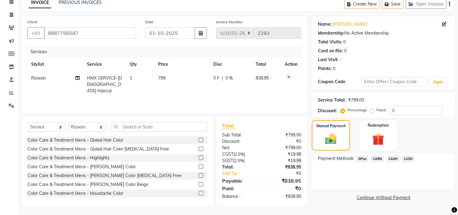
click at [376, 156] on span "CARD" at bounding box center [377, 158] width 13 height 7
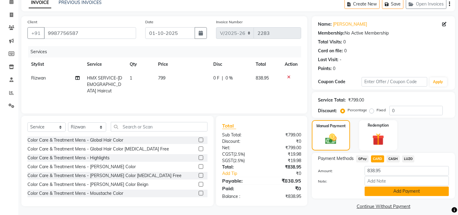
click at [401, 189] on button "Add Payment" at bounding box center [407, 190] width 84 height 9
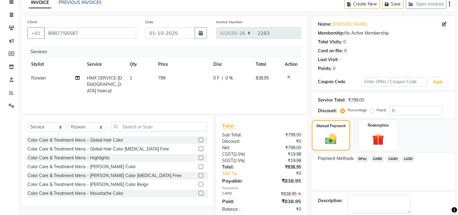
scroll to position [60, 0]
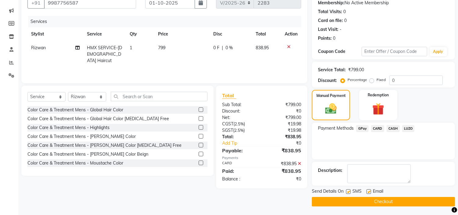
click at [388, 200] on button "Checkout" at bounding box center [383, 201] width 143 height 9
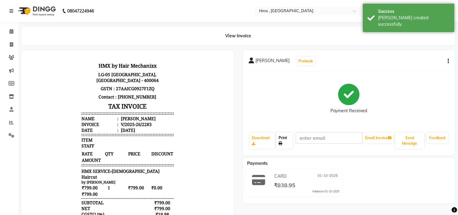
click at [285, 141] on link "Print" at bounding box center [284, 140] width 16 height 16
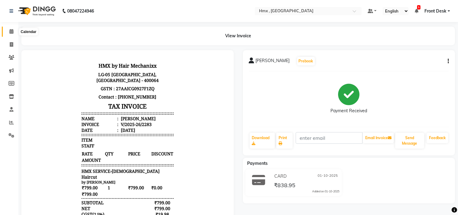
click at [10, 29] on span at bounding box center [11, 31] width 11 height 7
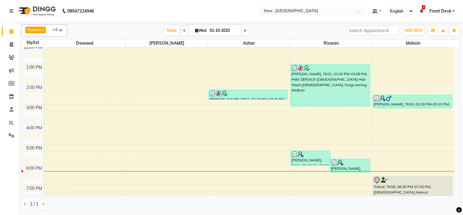
scroll to position [135, 0]
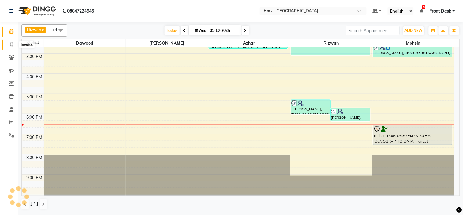
click at [11, 43] on icon at bounding box center [11, 44] width 3 height 5
select select "service"
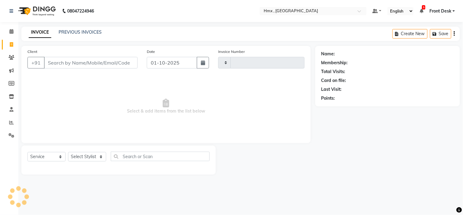
click at [118, 63] on input "Client" at bounding box center [91, 63] width 94 height 12
type input "8708333092"
click at [85, 161] on select "Select Stylist" at bounding box center [87, 158] width 38 height 9
click at [96, 155] on select "Select Stylist" at bounding box center [87, 158] width 38 height 9
click at [97, 156] on select "Select Stylist" at bounding box center [87, 158] width 38 height 9
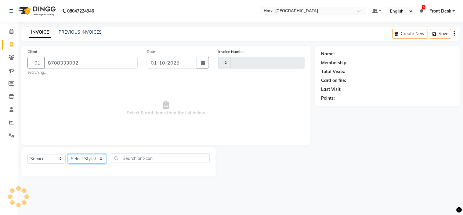
click at [68, 154] on select "Select Stylist" at bounding box center [87, 158] width 38 height 9
click at [100, 156] on select "Select Stylist" at bounding box center [87, 158] width 38 height 9
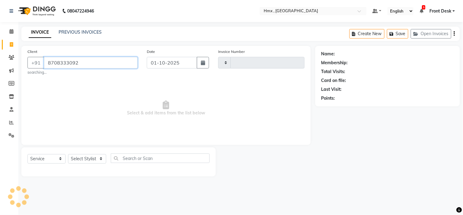
click at [103, 63] on input "8708333092" at bounding box center [91, 63] width 94 height 12
type input "2284"
select select "5711"
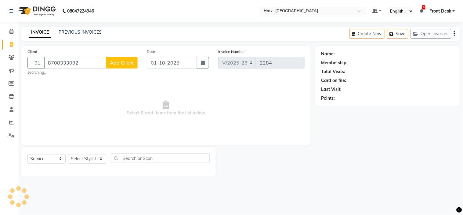
click at [118, 64] on span "Add Client" at bounding box center [122, 63] width 24 height 6
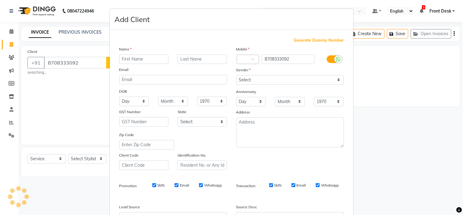
click at [155, 58] on input "text" at bounding box center [143, 58] width 49 height 9
type input "Dushant"
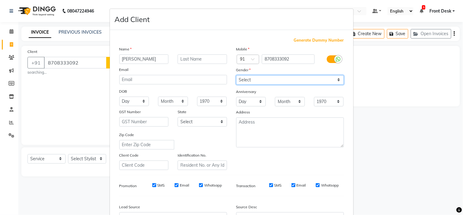
click at [269, 81] on select "Select Male Female Other Prefer Not To Say" at bounding box center [290, 79] width 108 height 9
select select "male"
click at [236, 75] on select "Select Male Female Other Prefer Not To Say" at bounding box center [290, 79] width 108 height 9
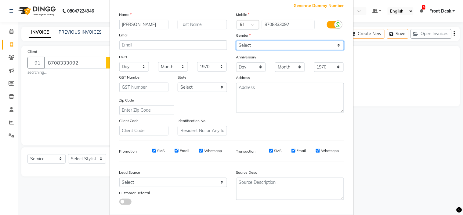
scroll to position [67, 0]
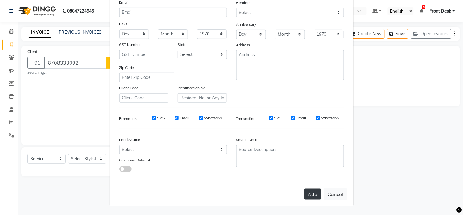
click at [309, 191] on button "Add" at bounding box center [312, 193] width 17 height 11
click at [310, 194] on div "Add Cancel" at bounding box center [232, 194] width 244 height 24
drag, startPoint x: 334, startPoint y: 197, endPoint x: 332, endPoint y: 209, distance: 11.7
click at [334, 197] on button "Cancel" at bounding box center [336, 194] width 24 height 12
select select
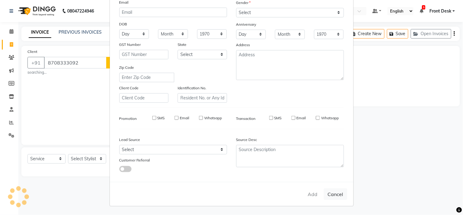
select select
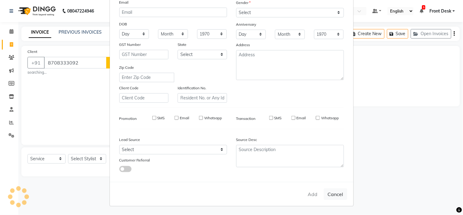
select select
checkbox input "false"
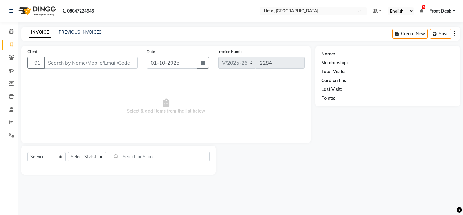
select select "5711"
select select "service"
click at [73, 61] on input "Client" at bounding box center [91, 63] width 94 height 12
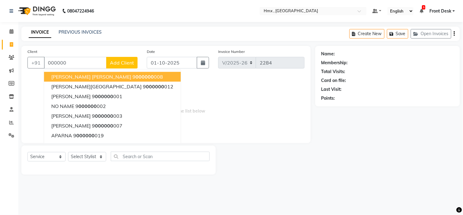
click at [136, 76] on span "000000" at bounding box center [145, 77] width 18 height 6
type input "9000000008"
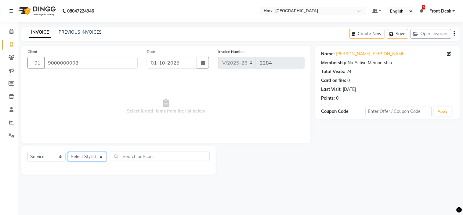
drag, startPoint x: 85, startPoint y: 159, endPoint x: 87, endPoint y: 164, distance: 4.8
click at [85, 159] on select "Select Stylist [PERSON_NAME] [PERSON_NAME] Front Desk Kaikasha [PERSON_NAME] [P…" at bounding box center [87, 156] width 38 height 9
select select "39098"
click at [68, 152] on select "Select Stylist [PERSON_NAME] [PERSON_NAME] Front Desk Kaikasha [PERSON_NAME] [P…" at bounding box center [87, 156] width 38 height 9
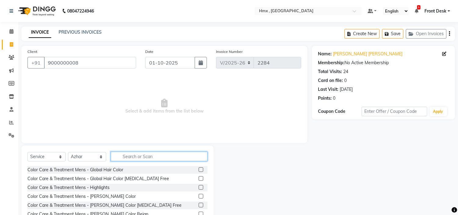
click at [161, 153] on input "text" at bounding box center [159, 155] width 97 height 9
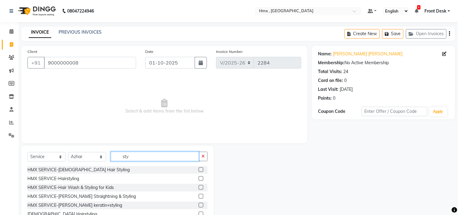
type input "sty"
click at [202, 178] on label at bounding box center [201, 178] width 5 height 5
click at [202, 178] on input "checkbox" at bounding box center [201, 178] width 4 height 4
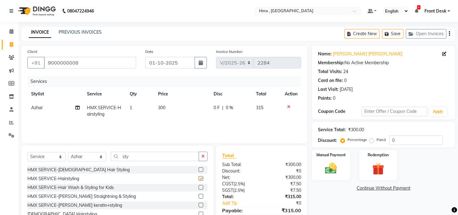
checkbox input "false"
click at [161, 105] on span "300" at bounding box center [161, 107] width 7 height 5
select select "39098"
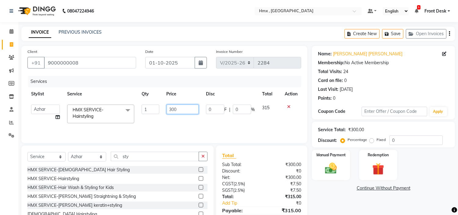
click at [184, 108] on input "300" at bounding box center [183, 108] width 32 height 9
type input "3"
type input "250"
click at [205, 126] on div "Services Stylist Service Qty Price Disc Total Action Aakash Azhar Bilal Dawood …" at bounding box center [164, 106] width 274 height 61
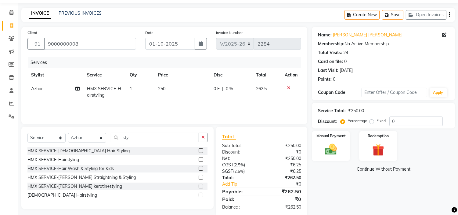
scroll to position [29, 0]
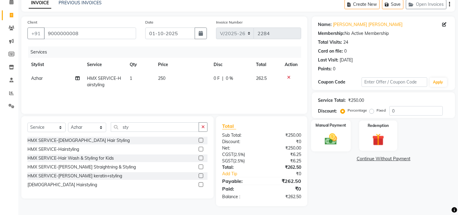
drag, startPoint x: 332, startPoint y: 143, endPoint x: 338, endPoint y: 152, distance: 10.4
click at [332, 143] on img at bounding box center [331, 139] width 20 height 14
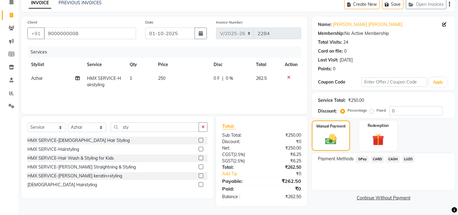
click at [360, 157] on span "GPay" at bounding box center [362, 158] width 13 height 7
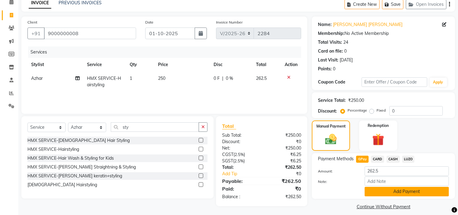
click at [428, 192] on button "Add Payment" at bounding box center [407, 191] width 84 height 9
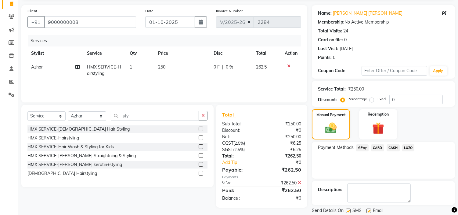
scroll to position [60, 0]
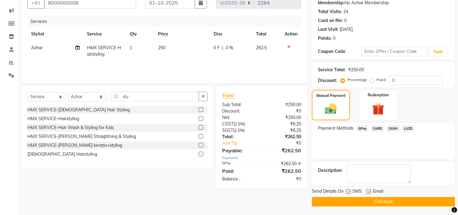
click at [405, 198] on button "Checkout" at bounding box center [383, 201] width 143 height 9
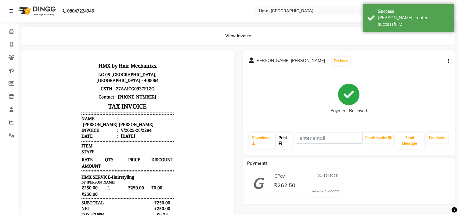
click at [288, 142] on link "Print" at bounding box center [284, 140] width 16 height 16
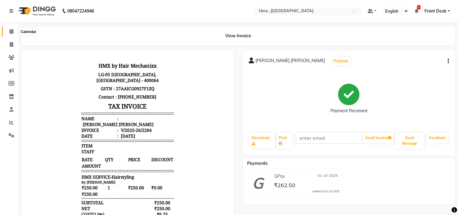
click at [12, 32] on icon at bounding box center [11, 31] width 4 height 5
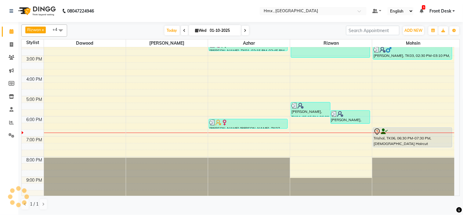
scroll to position [135, 0]
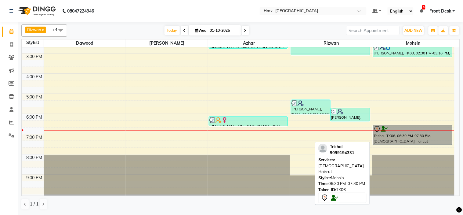
drag, startPoint x: 412, startPoint y: 139, endPoint x: 412, endPoint y: 144, distance: 4.7
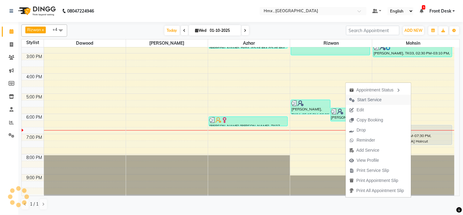
click at [371, 99] on span "Start Service" at bounding box center [369, 99] width 24 height 6
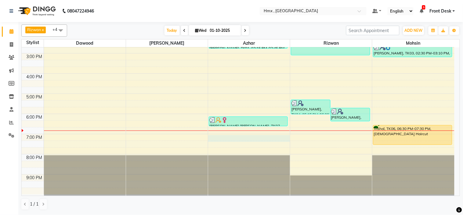
click at [230, 138] on div "8:00 AM 9:00 AM 10:00 AM 11:00 AM 12:00 PM 1:00 PM 2:00 PM 3:00 PM 4:00 PM 5:00…" at bounding box center [238, 53] width 433 height 282
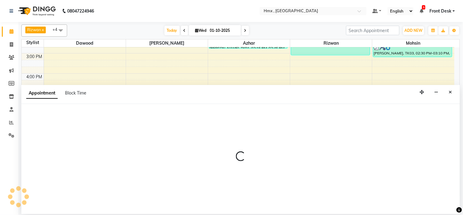
select select "39098"
select select "1140"
select select "tentative"
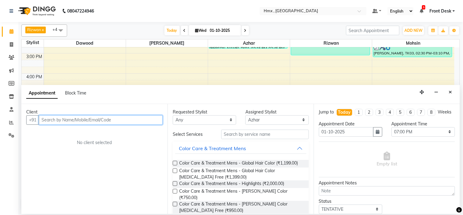
click at [83, 120] on input "text" at bounding box center [101, 119] width 124 height 9
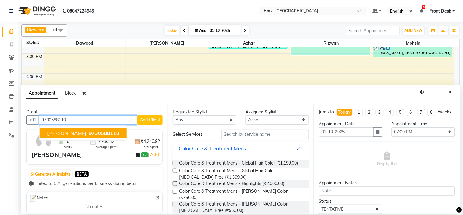
click at [94, 133] on span "9730588110" at bounding box center [104, 133] width 31 height 6
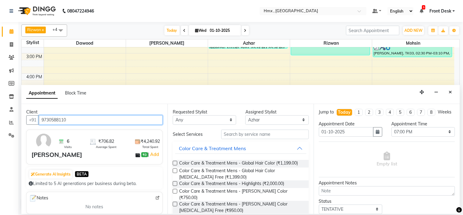
type input "9730588110"
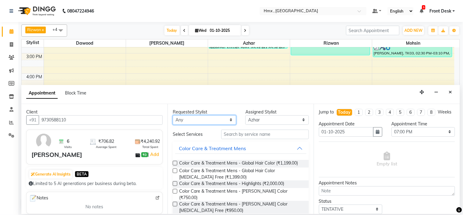
click at [220, 120] on select "Any Azhar Bilal Dawood Mohsin Rizwan Sarita Sohel Soniya Suman swapnali Uzair Y…" at bounding box center [205, 119] width 64 height 9
select select "39098"
click at [173, 115] on select "Any Azhar Bilal Dawood Mohsin Rizwan Sarita Sohel Soniya Suman swapnali Uzair Y…" at bounding box center [205, 119] width 64 height 9
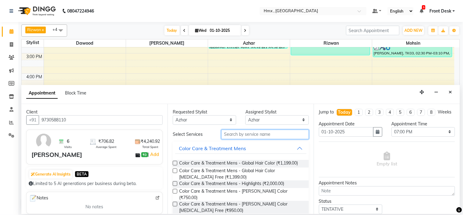
click at [246, 135] on input "text" at bounding box center [265, 133] width 88 height 9
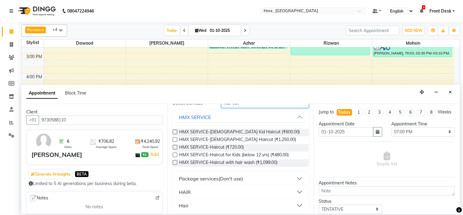
scroll to position [34, 0]
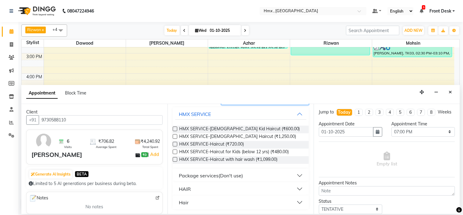
type input "hair cut"
click at [191, 189] on button "HAIR" at bounding box center [240, 188] width 131 height 11
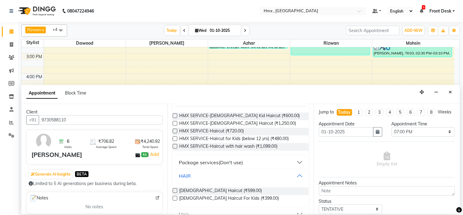
scroll to position [59, 0]
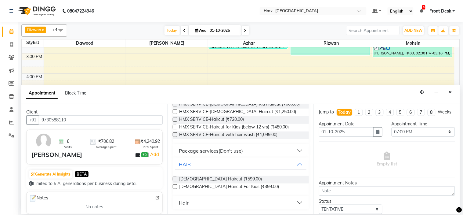
click at [174, 180] on label at bounding box center [175, 178] width 5 height 5
click at [174, 180] on input "checkbox" at bounding box center [175, 179] width 4 height 4
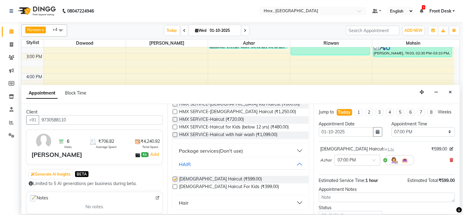
checkbox input "false"
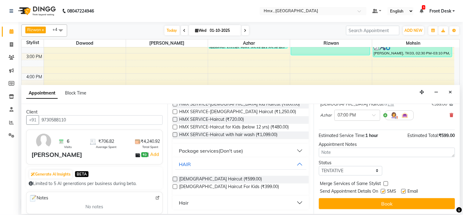
scroll to position [51, 0]
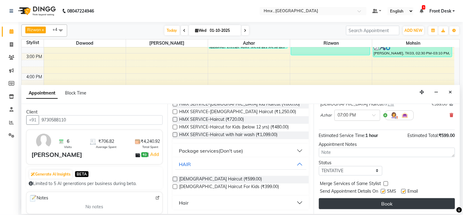
click at [427, 205] on button "Book" at bounding box center [387, 203] width 136 height 11
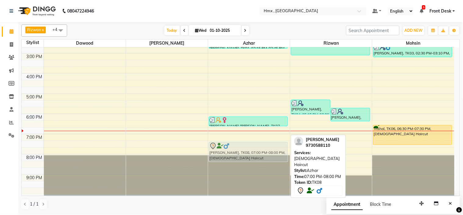
drag, startPoint x: 256, startPoint y: 145, endPoint x: 258, endPoint y: 149, distance: 4.0
click at [258, 149] on div "Atish, TK01, 02:15 PM-02:45 PM, Threading-Upper Lip Threading JOVIE LYNNE YEE, …" at bounding box center [249, 53] width 82 height 282
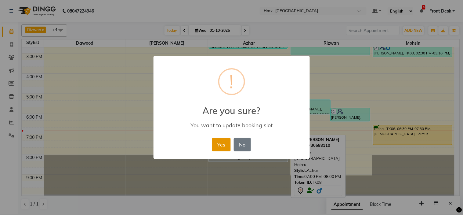
click at [223, 142] on button "Yes" at bounding box center [221, 144] width 19 height 13
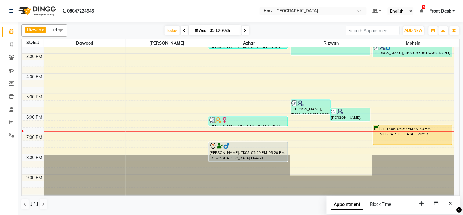
click at [234, 8] on nav "08047224946 Select Location × Hmx , Malad West Default Panel My Panel English E…" at bounding box center [231, 11] width 463 height 22
click at [11, 43] on icon at bounding box center [11, 44] width 3 height 5
select select "service"
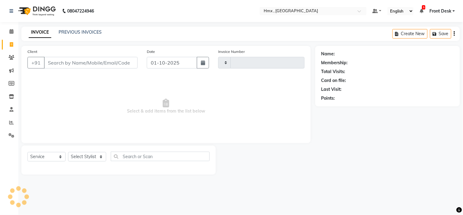
type input "2285"
select select "5711"
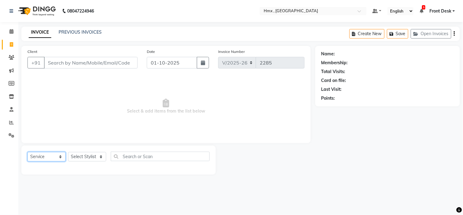
click at [58, 156] on select "Select Service Product Membership Package Voucher Prepaid Gift Card" at bounding box center [46, 156] width 38 height 9
click at [27, 152] on select "Select Service Product Membership Package Voucher Prepaid Gift Card" at bounding box center [46, 156] width 38 height 9
click at [85, 158] on select "Select Stylist [PERSON_NAME] [PERSON_NAME] Front Desk Kaikasha [PERSON_NAME] [P…" at bounding box center [87, 156] width 38 height 9
select select "45830"
click at [68, 152] on select "Select Stylist [PERSON_NAME] [PERSON_NAME] Front Desk Kaikasha [PERSON_NAME] [P…" at bounding box center [87, 156] width 38 height 9
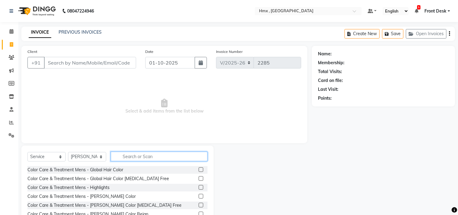
click at [149, 156] on input "text" at bounding box center [159, 155] width 97 height 9
click at [11, 30] on icon at bounding box center [11, 31] width 4 height 5
click at [10, 31] on icon at bounding box center [11, 31] width 4 height 5
click at [9, 32] on icon at bounding box center [11, 31] width 4 height 5
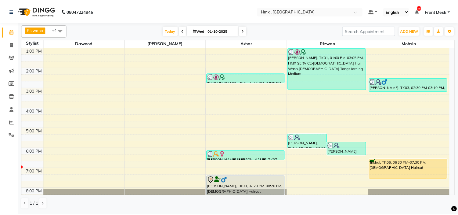
scroll to position [135, 0]
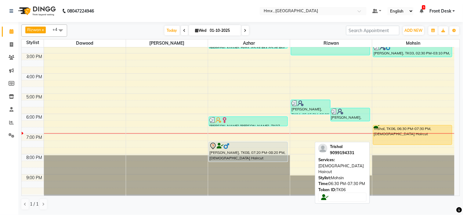
click at [407, 138] on div "Trishal, TK06, 06:30 PM-07:30 PM, Male Haircut" at bounding box center [412, 134] width 79 height 19
select select "1"
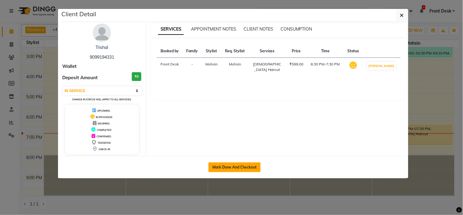
click at [243, 167] on button "Mark Done And Checkout" at bounding box center [235, 167] width 52 height 10
select select "service"
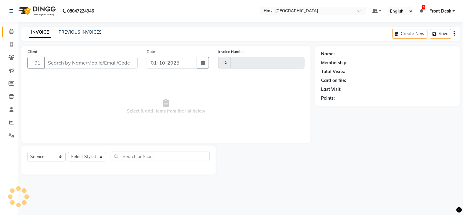
type input "2285"
select select "5711"
type input "9099194331"
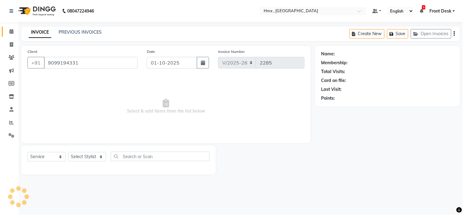
select select "39110"
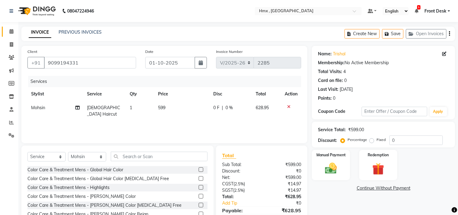
scroll to position [30, 0]
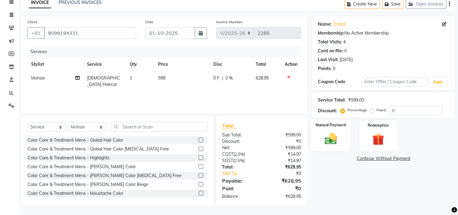
click at [334, 140] on img at bounding box center [331, 139] width 20 height 14
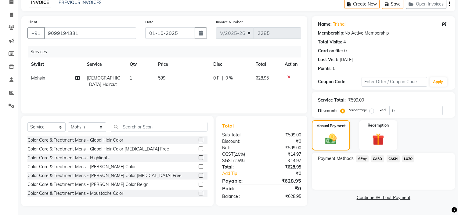
click at [365, 158] on span "GPay" at bounding box center [362, 158] width 13 height 7
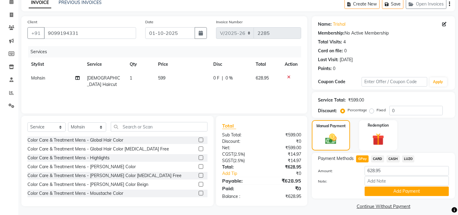
click at [396, 190] on button "Add Payment" at bounding box center [407, 190] width 84 height 9
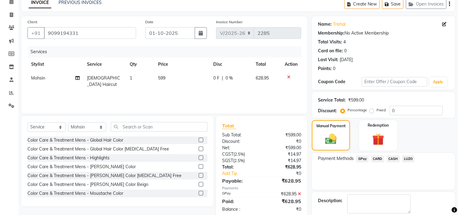
scroll to position [60, 0]
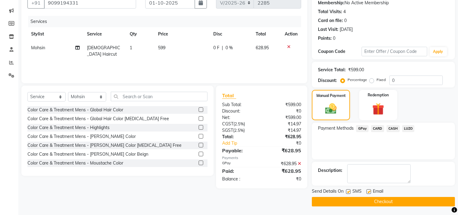
drag, startPoint x: 401, startPoint y: 201, endPoint x: 403, endPoint y: 208, distance: 7.5
click at [400, 201] on button "Checkout" at bounding box center [383, 201] width 143 height 9
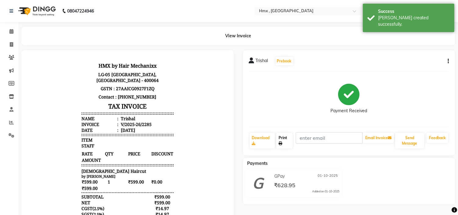
drag, startPoint x: 286, startPoint y: 142, endPoint x: 286, endPoint y: 153, distance: 11.3
click at [286, 142] on link "Print" at bounding box center [284, 140] width 16 height 16
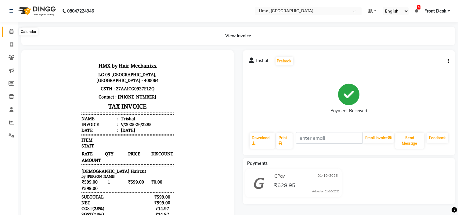
click at [11, 31] on icon at bounding box center [11, 31] width 4 height 5
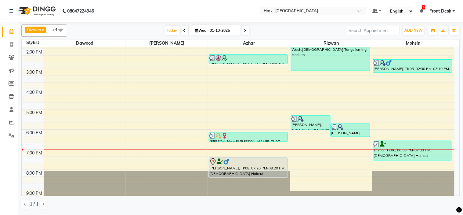
scroll to position [135, 0]
